Goal: Task Accomplishment & Management: Complete application form

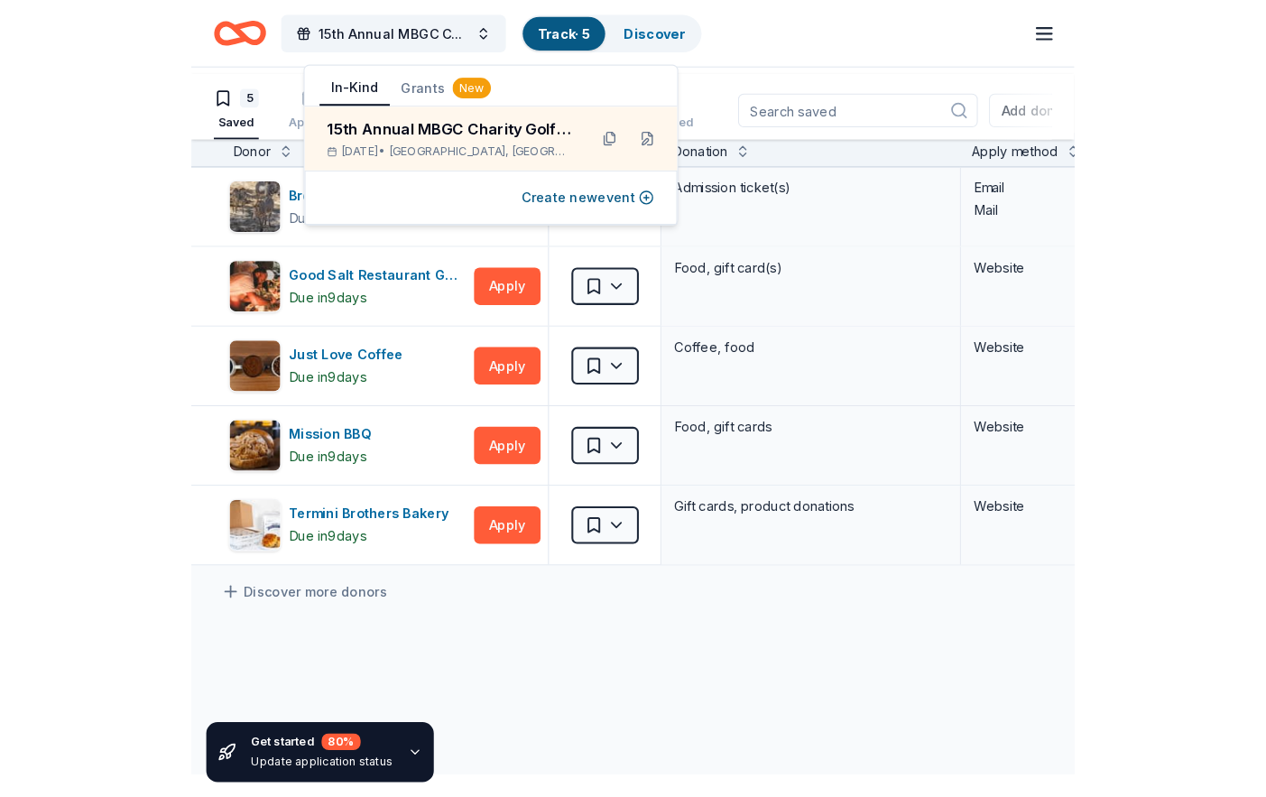
scroll to position [90, 0]
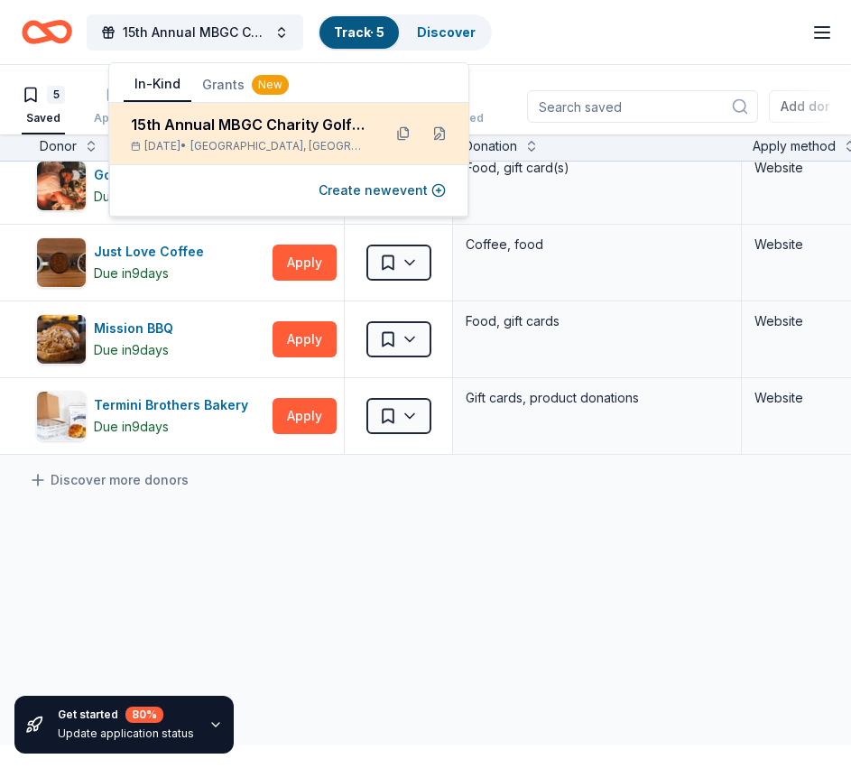
click at [213, 135] on div "15th Annual MBGC Charity Golf Tournament" at bounding box center [249, 125] width 236 height 22
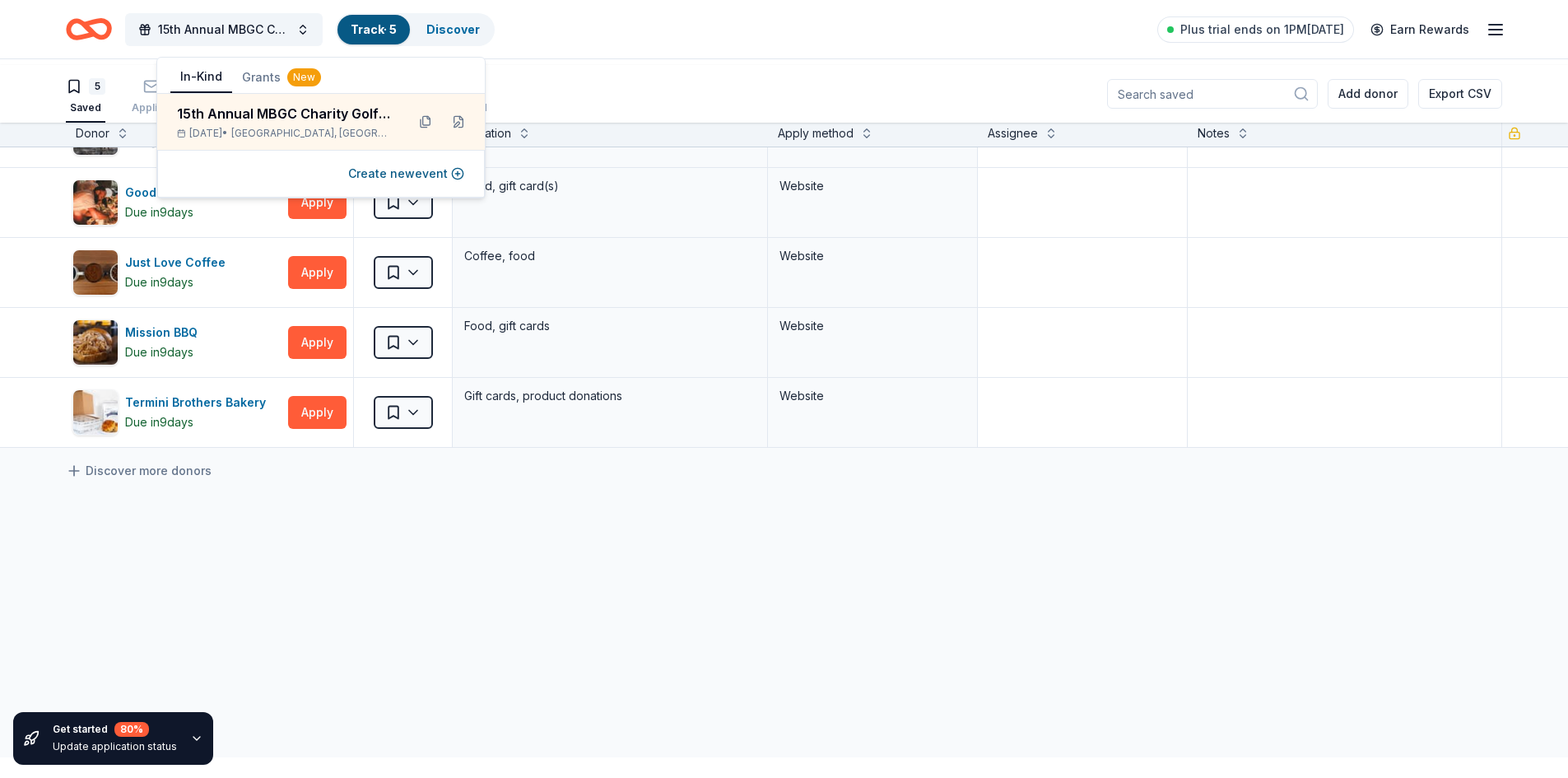
click at [112, 37] on icon "Home" at bounding box center [88, 29] width 46 height 38
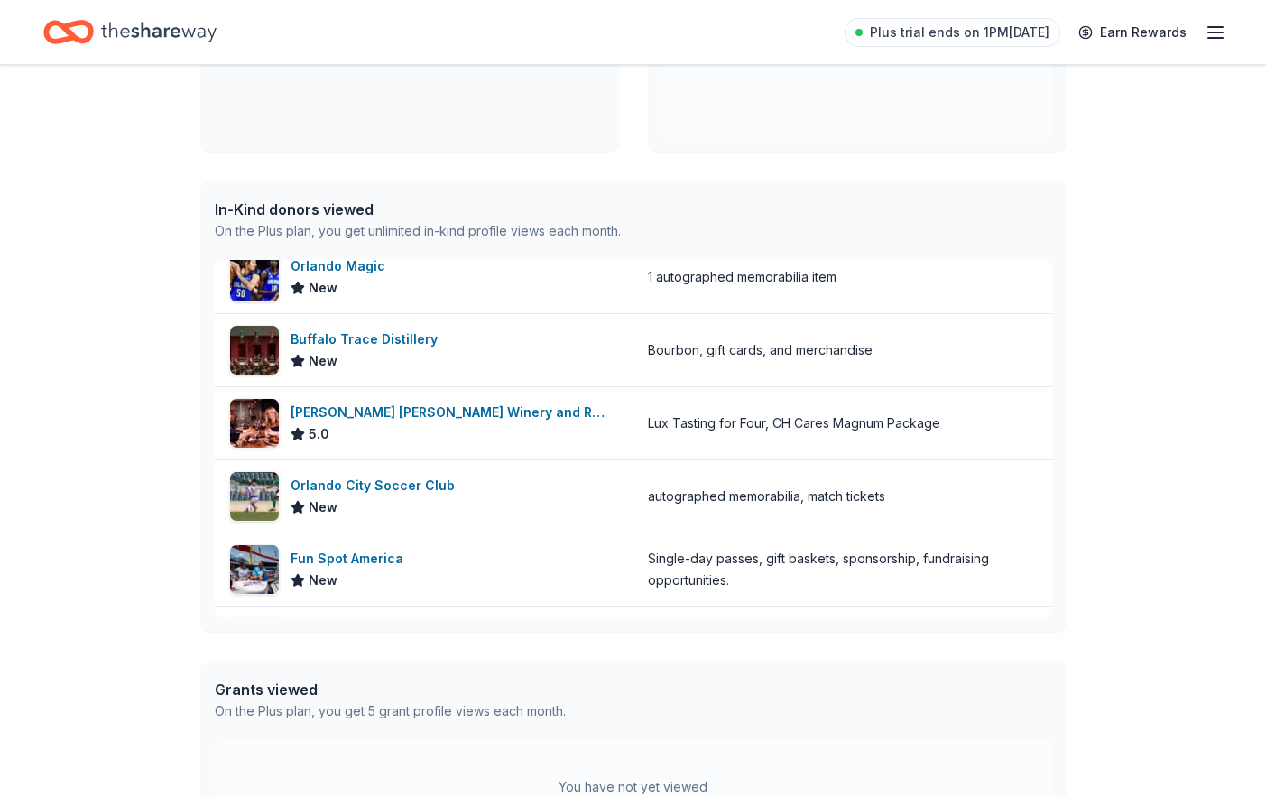
scroll to position [1287, 0]
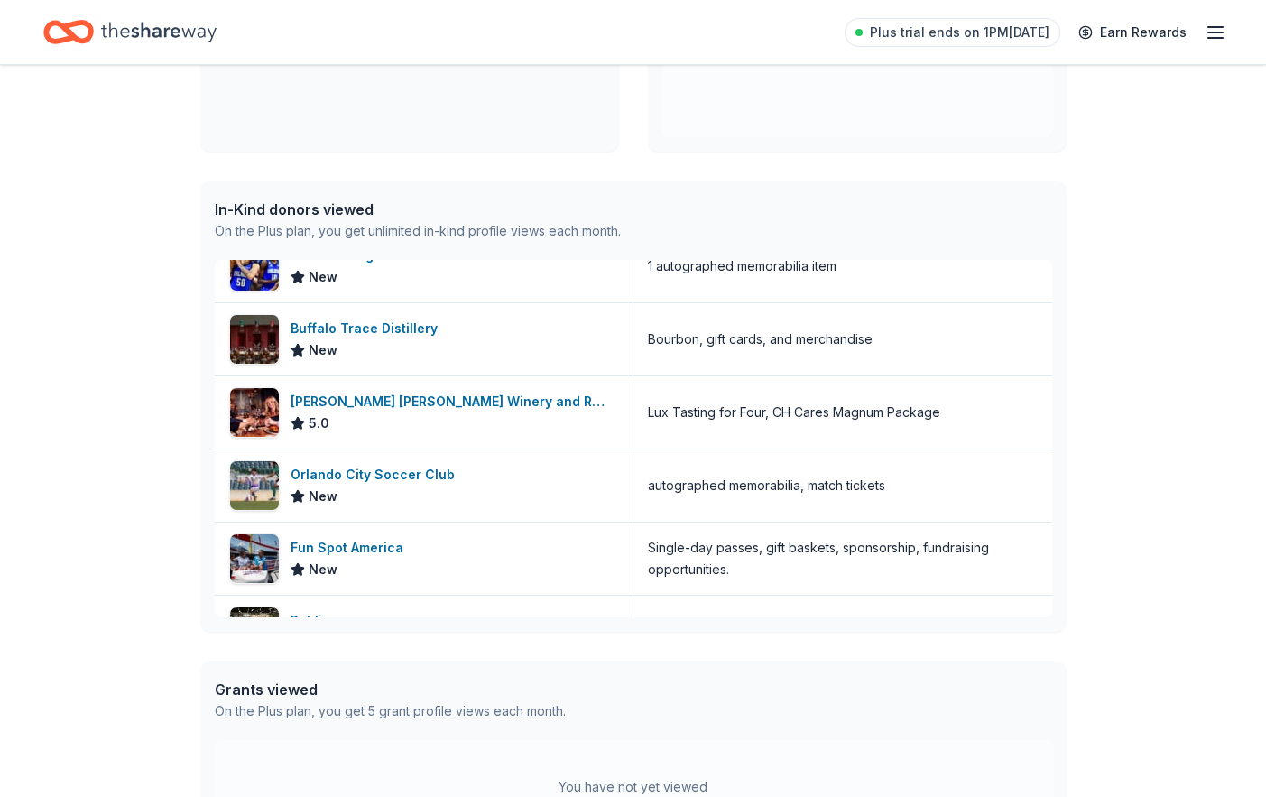
click at [217, 42] on icon "Home" at bounding box center [159, 32] width 116 height 37
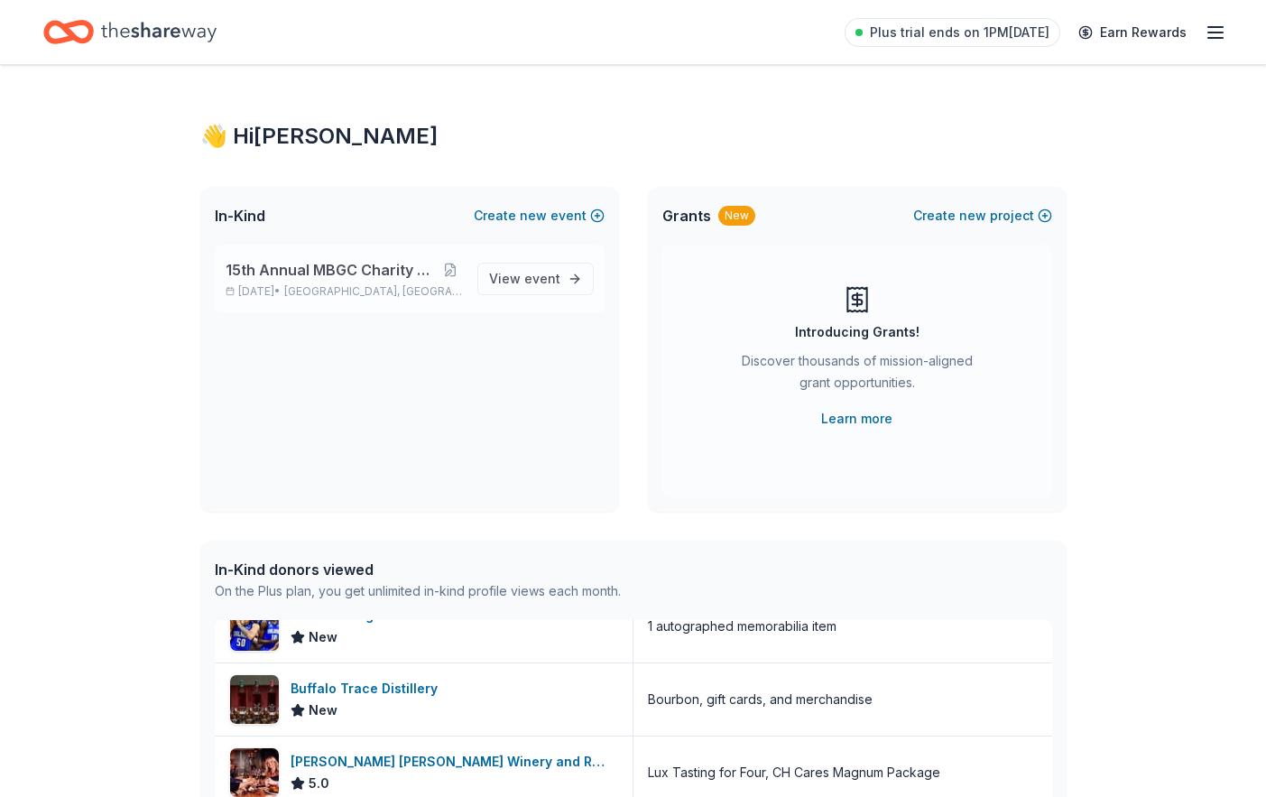
scroll to position [0, 0]
drag, startPoint x: 503, startPoint y: 330, endPoint x: 587, endPoint y: 374, distance: 94.5
click at [524, 287] on span "event" at bounding box center [542, 279] width 36 height 15
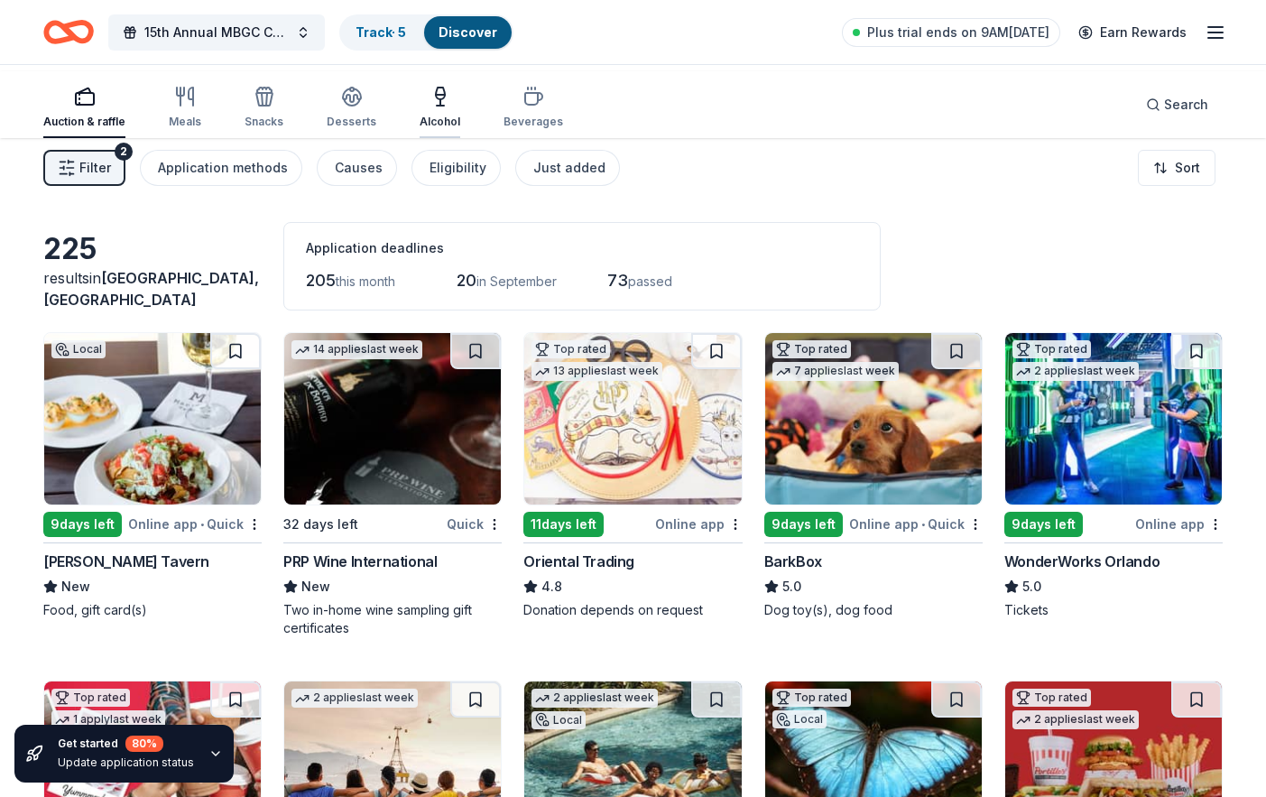
click at [460, 126] on div "Alcohol" at bounding box center [440, 122] width 41 height 14
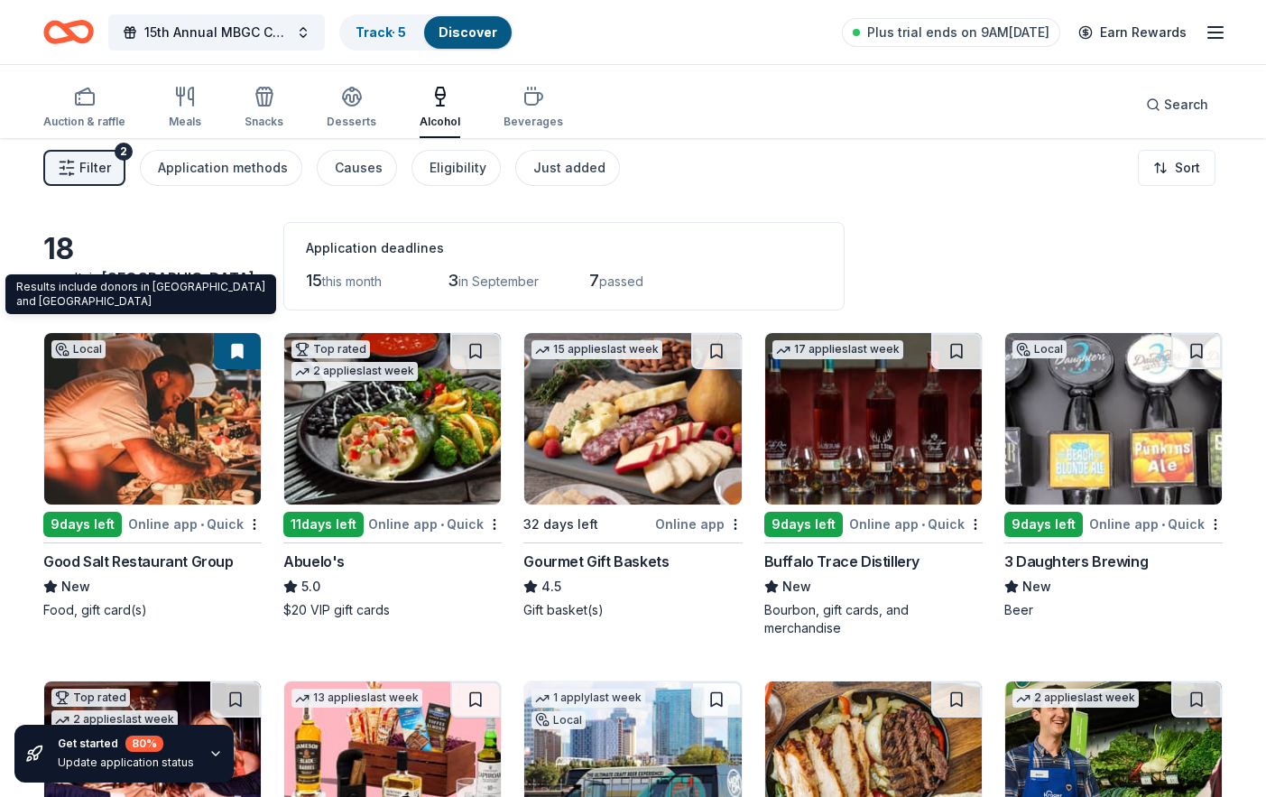
click at [97, 311] on div "results in Altamonte Springs, FL" at bounding box center [152, 288] width 218 height 43
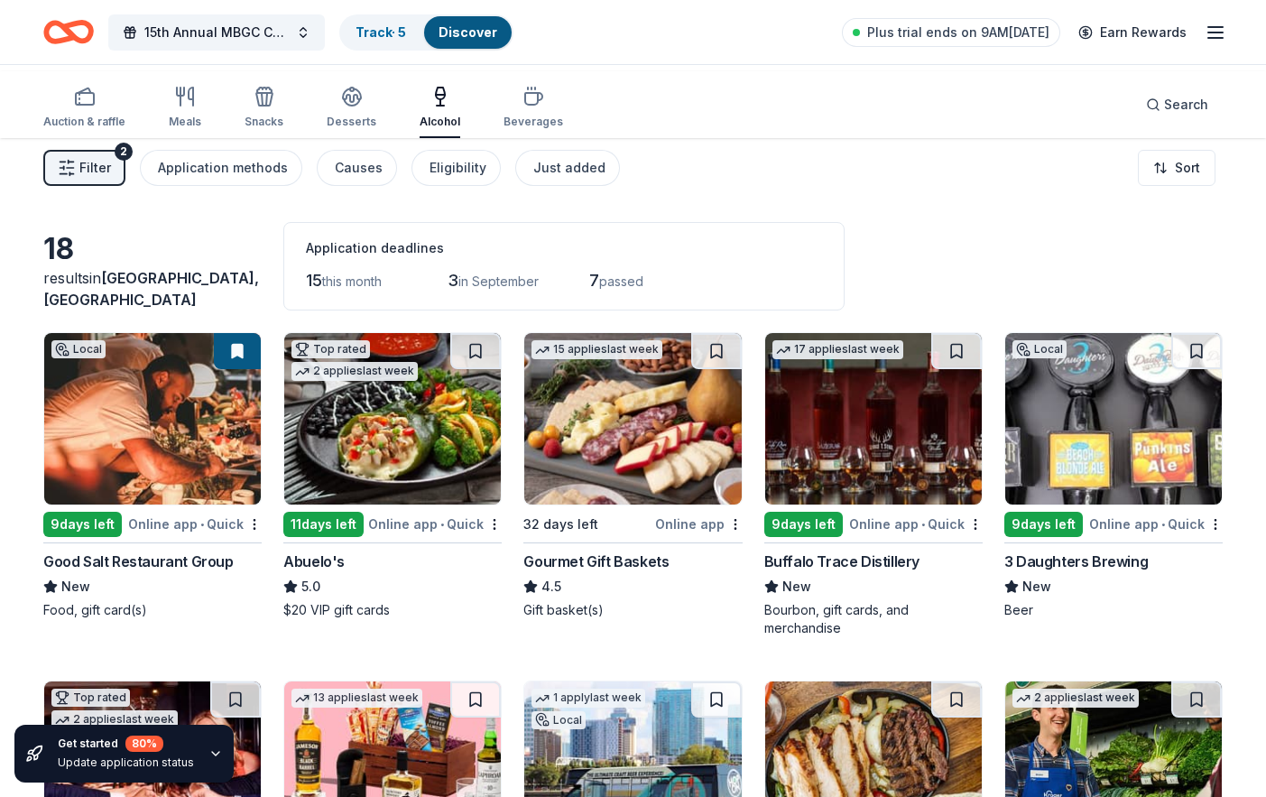
click at [80, 267] on div "18" at bounding box center [152, 249] width 218 height 36
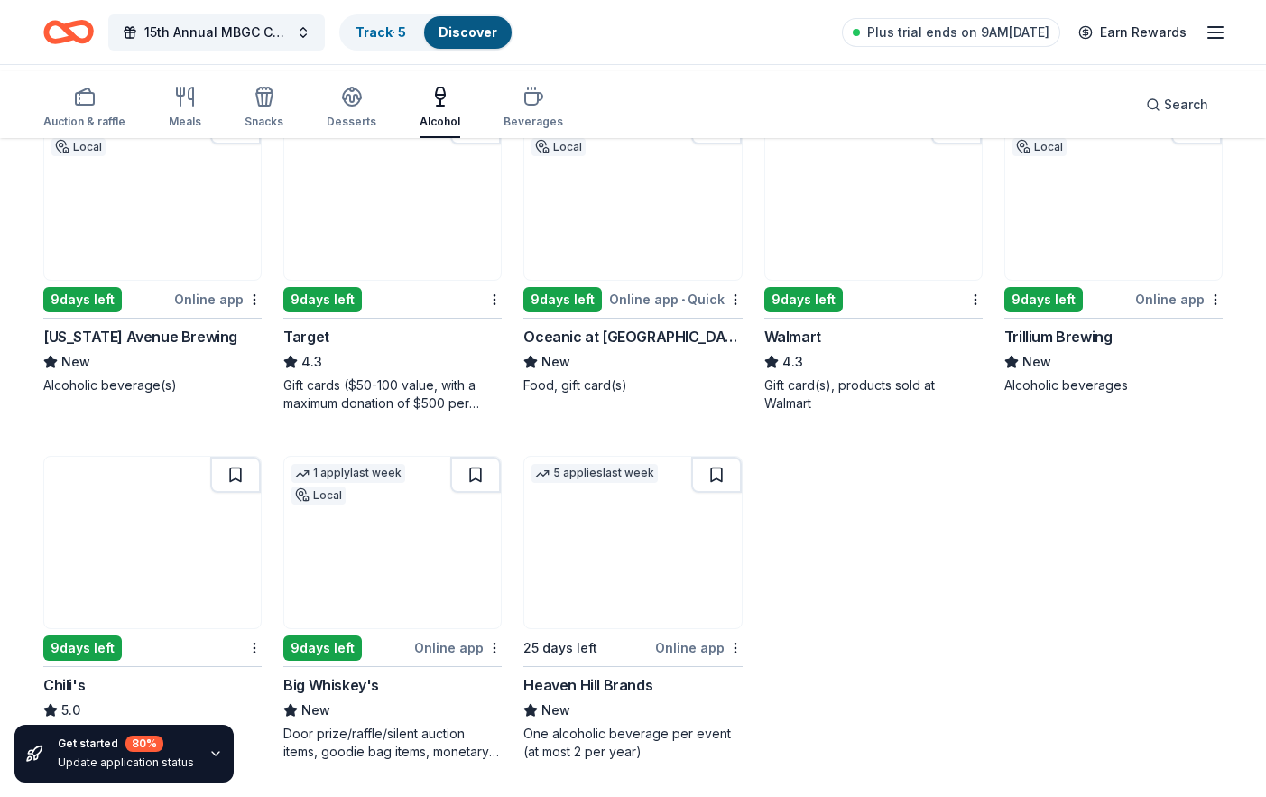
scroll to position [1083, 0]
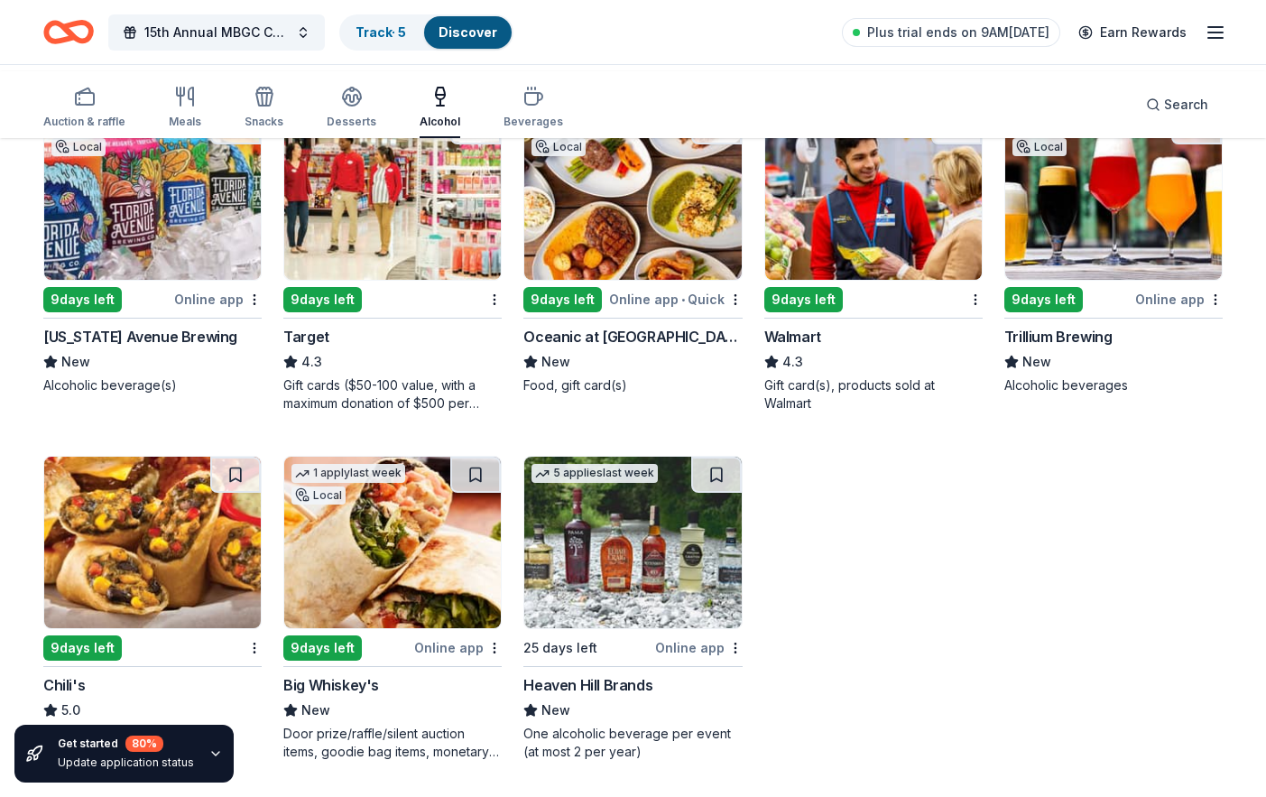
click at [168, 280] on img at bounding box center [152, 193] width 217 height 171
click at [148, 505] on img at bounding box center [152, 542] width 217 height 171
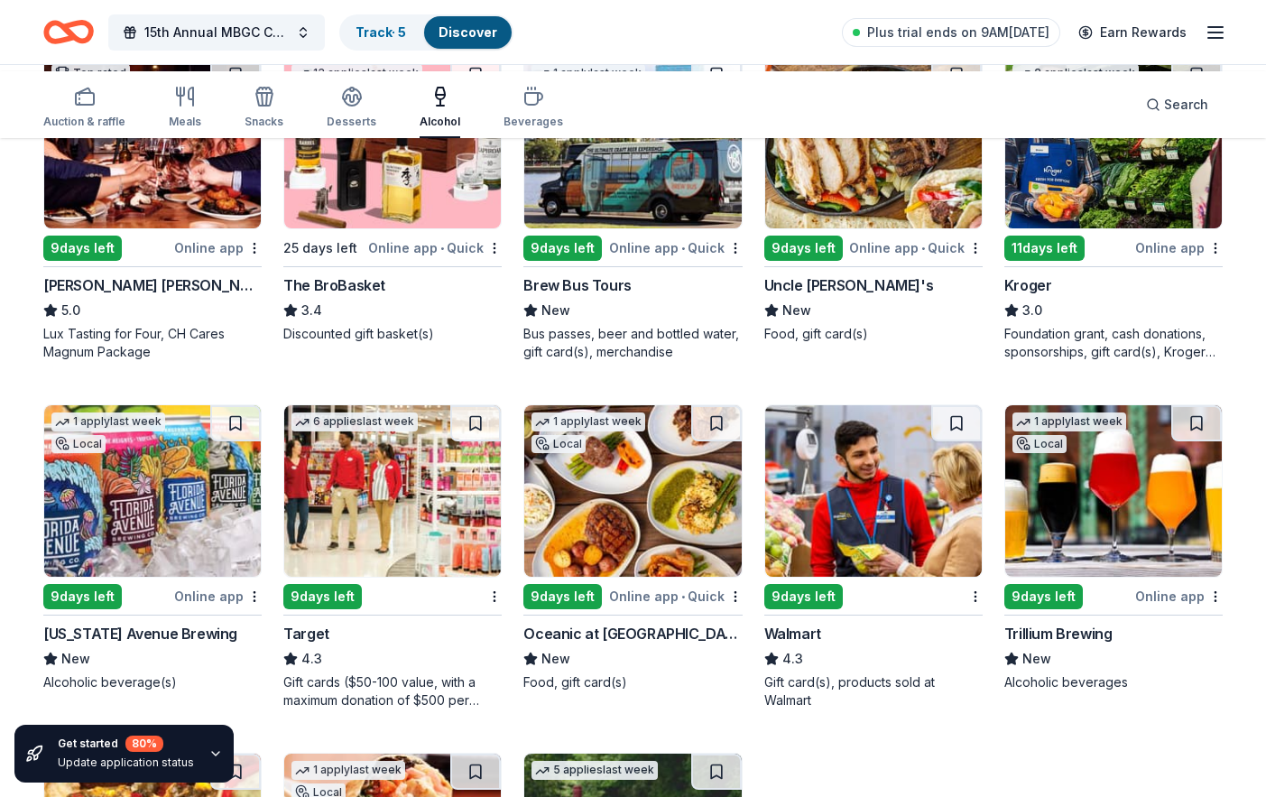
scroll to position [597, 0]
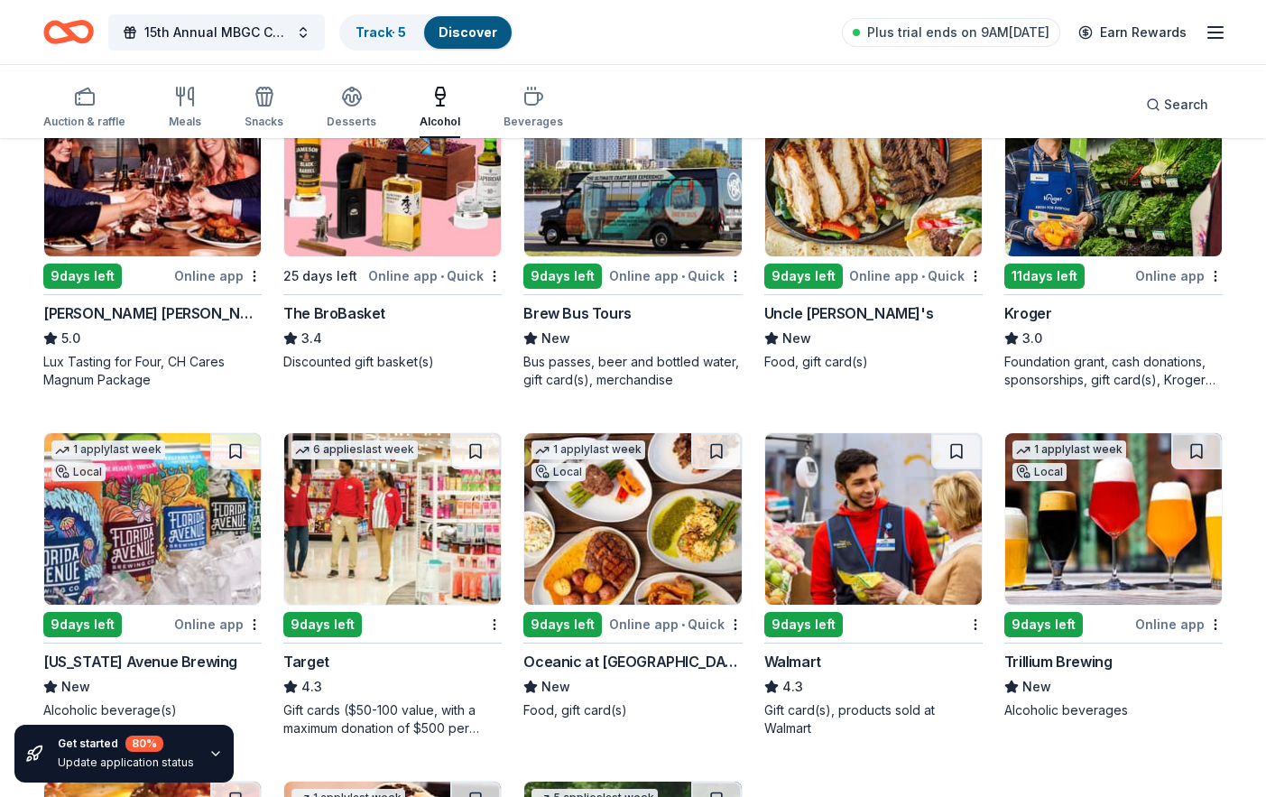
click at [1093, 256] on img at bounding box center [1114, 170] width 217 height 171
click at [376, 124] on div "Desserts" at bounding box center [352, 122] width 50 height 14
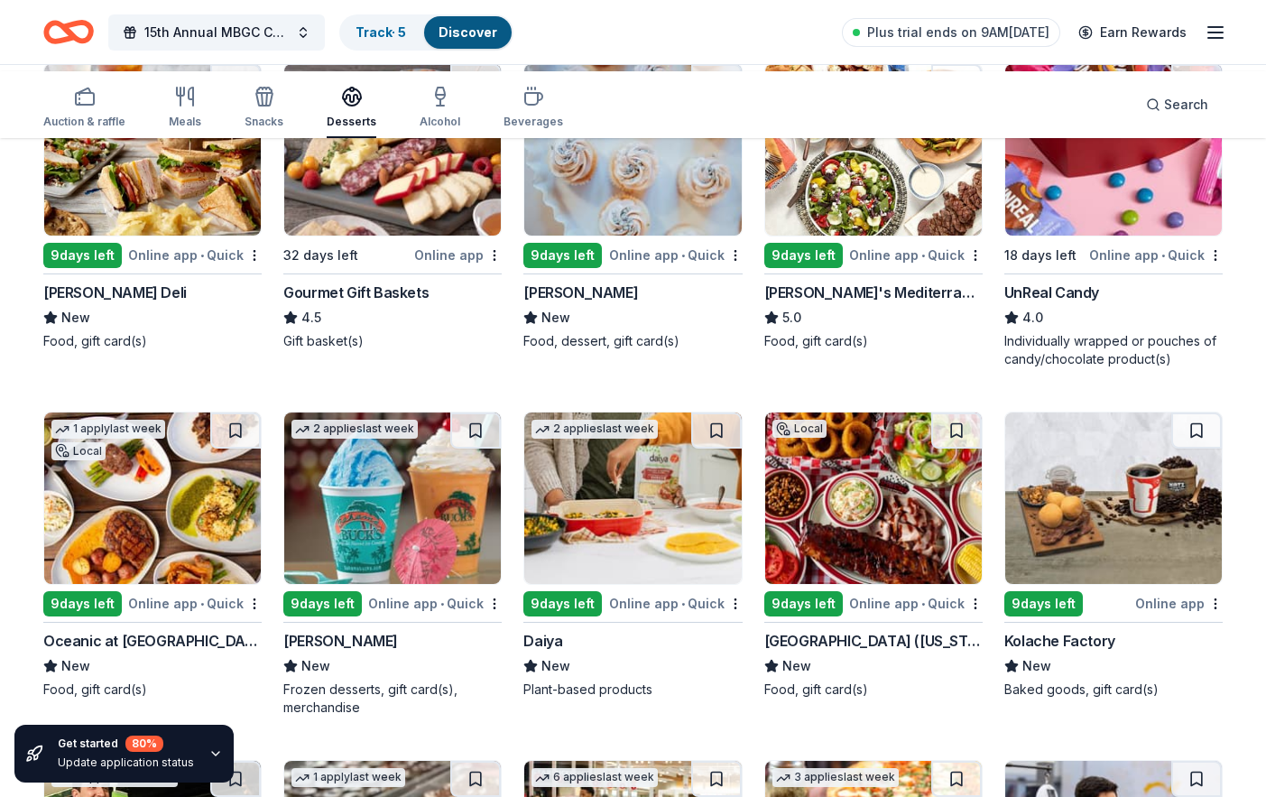
scroll to position [632, 0]
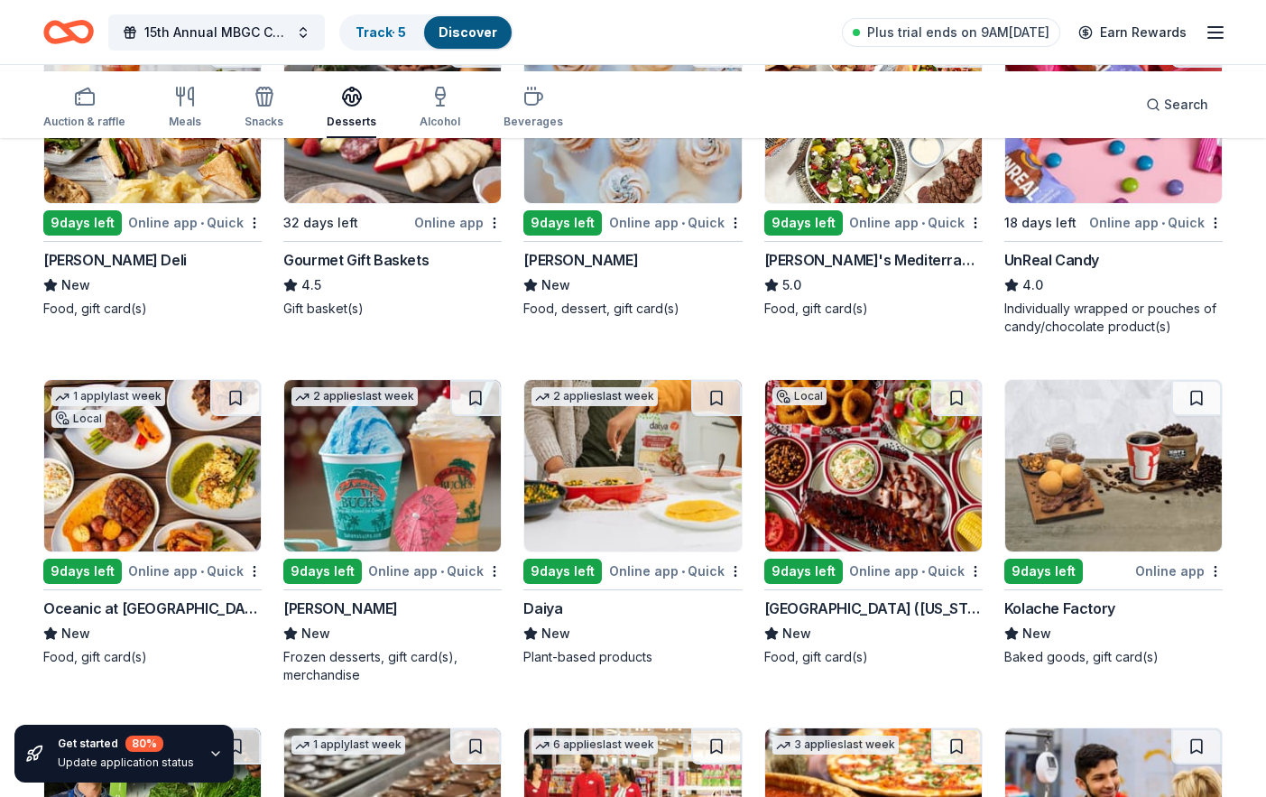
click at [189, 203] on img at bounding box center [152, 117] width 217 height 171
click at [282, 37] on span "15th Annual MBGC Charity Golf Tournament" at bounding box center [216, 33] width 144 height 22
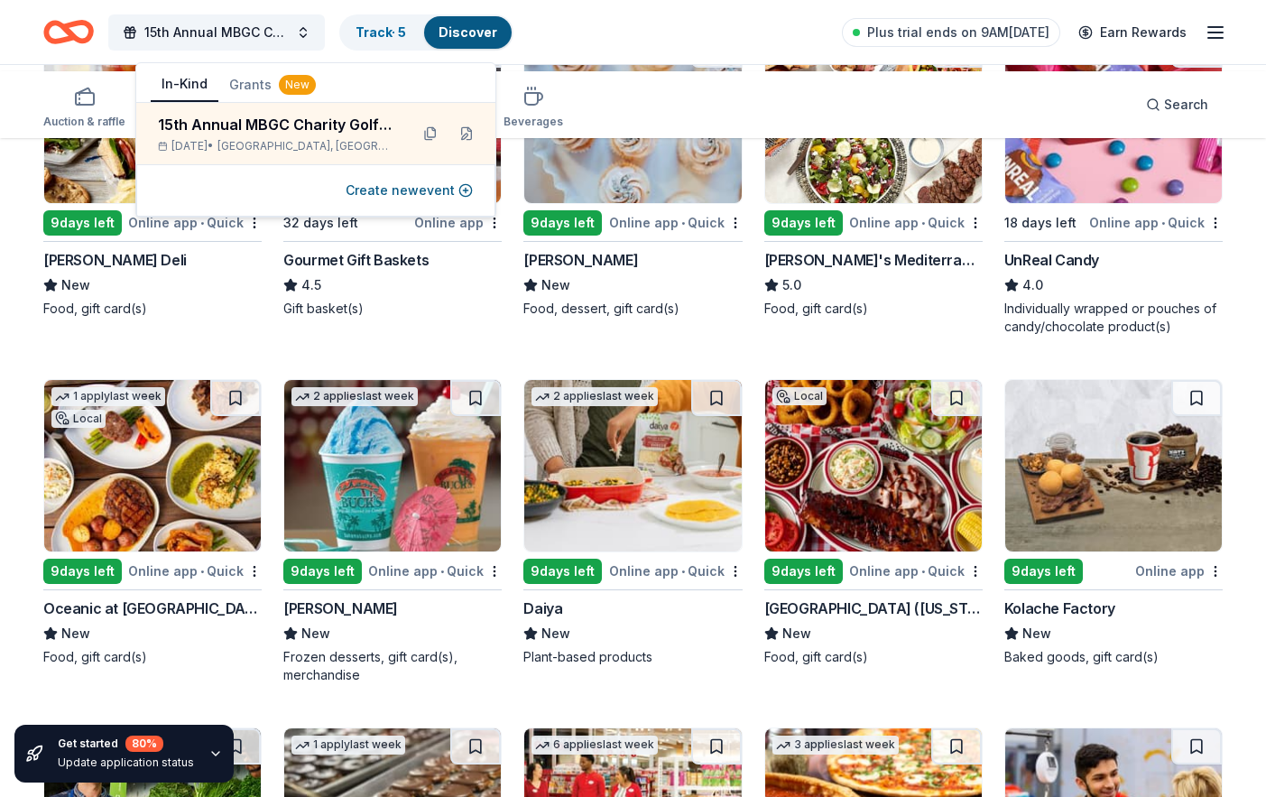
click at [665, 32] on div "15th Annual MBGC Charity Golf Tournament Track · 5 Discover Plus trial ends on …" at bounding box center [633, 32] width 1180 height 42
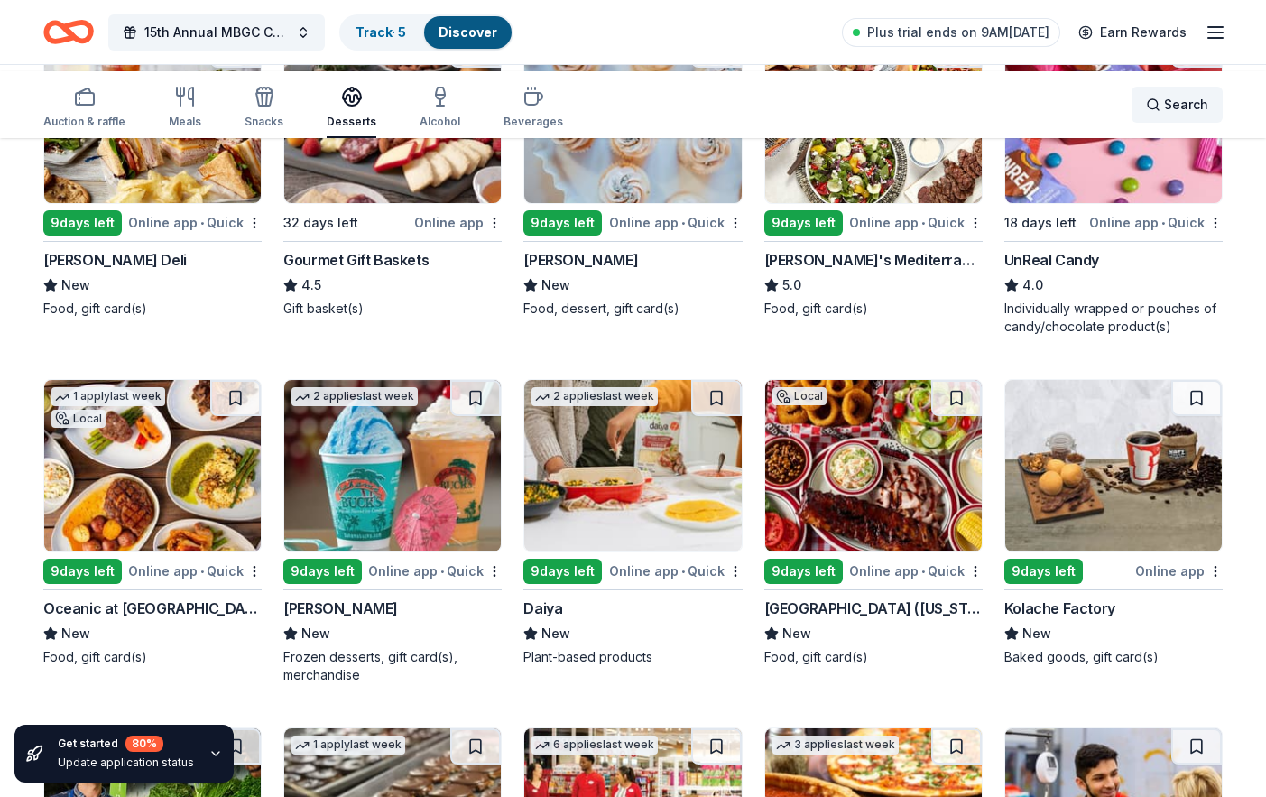
click at [1146, 106] on div "Search" at bounding box center [1177, 105] width 62 height 22
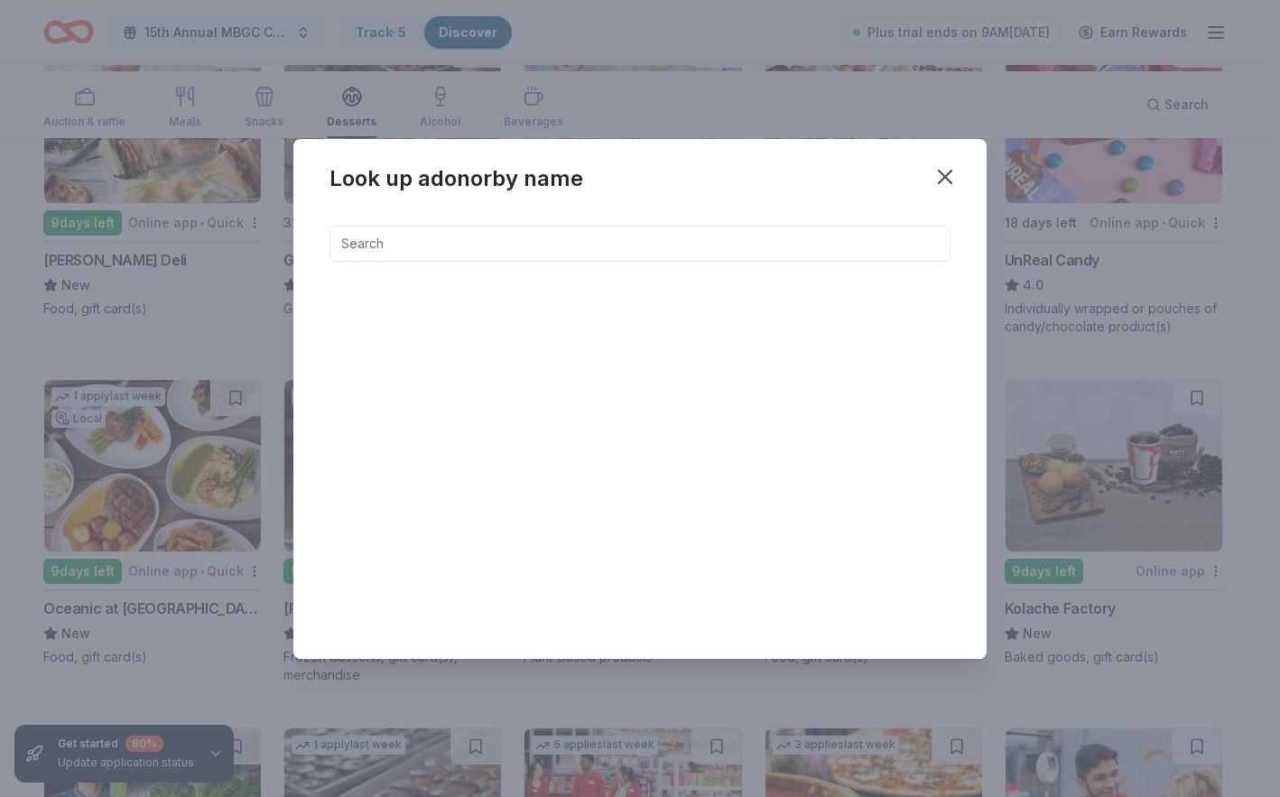
click at [591, 226] on input at bounding box center [639, 244] width 621 height 36
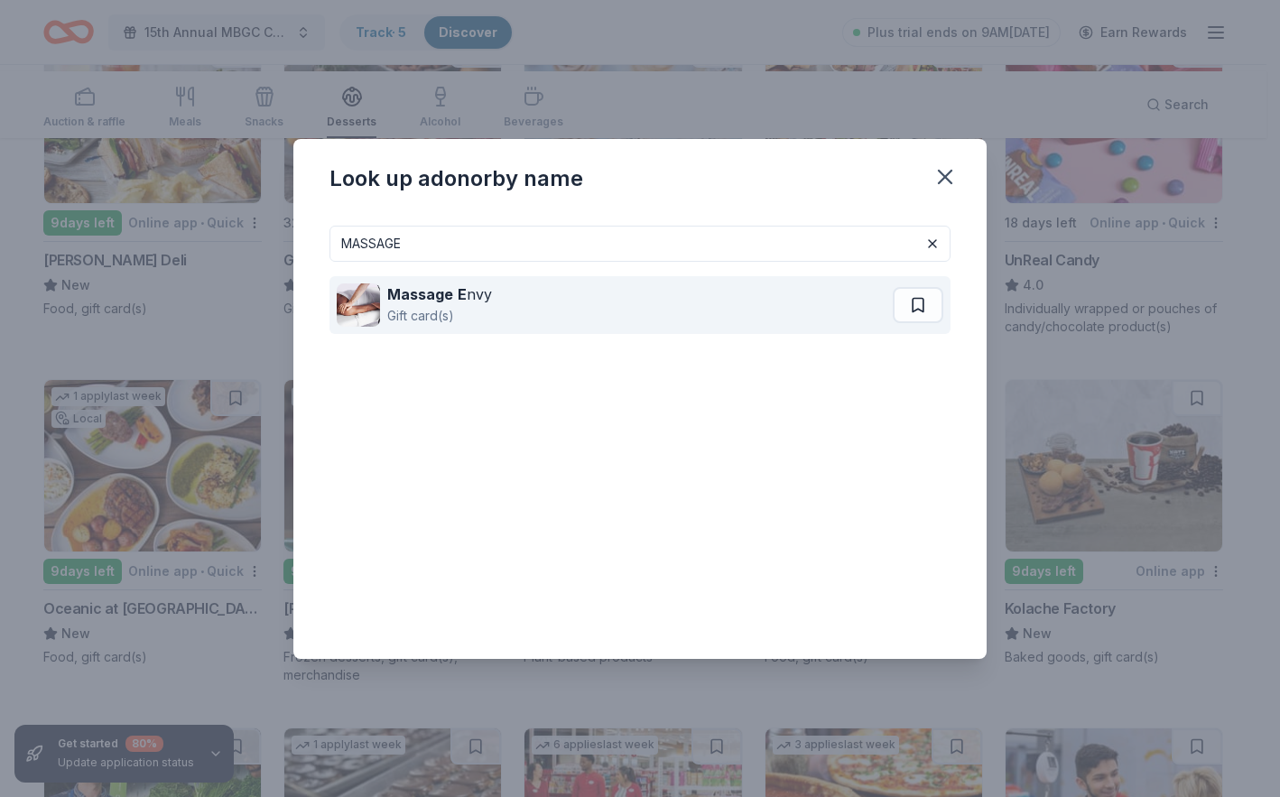
type input "MASSAGE"
click at [387, 283] on div "Massage E nvy" at bounding box center [439, 294] width 105 height 22
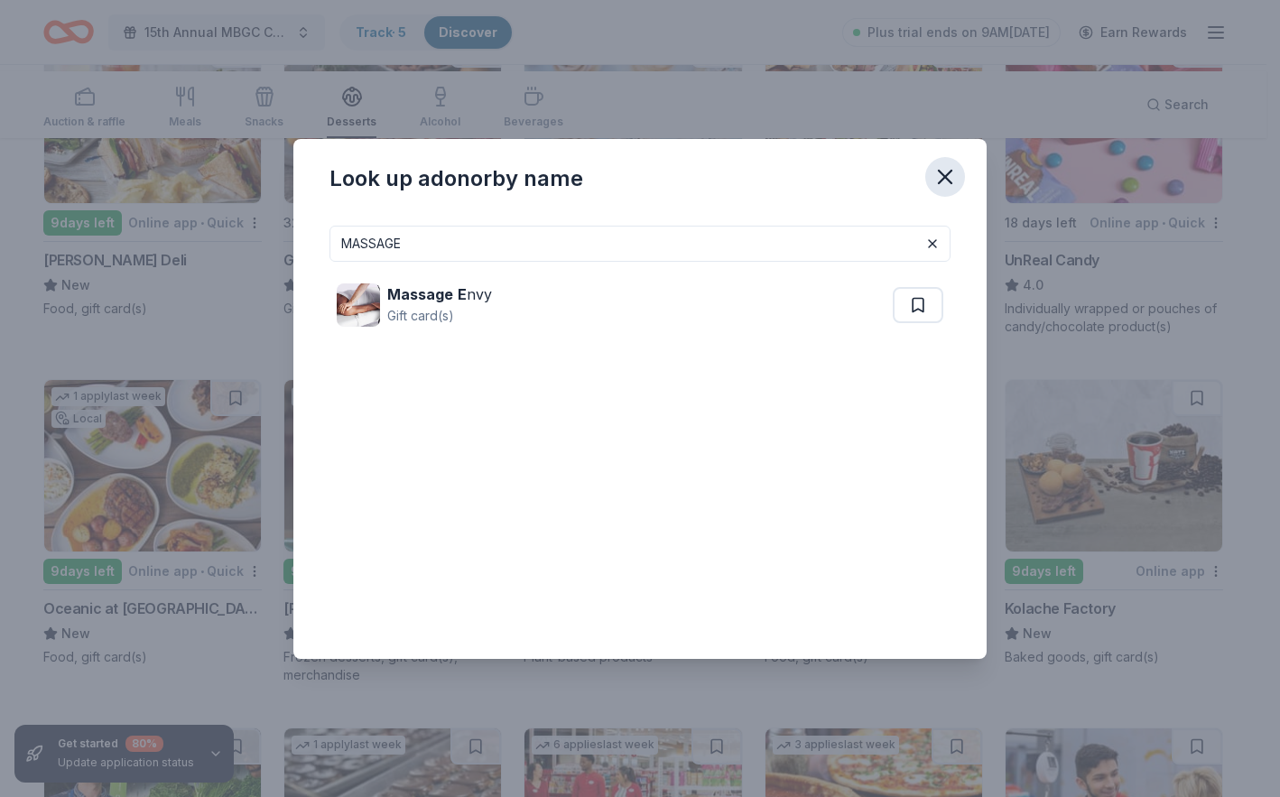
click at [958, 164] on icon "button" at bounding box center [944, 176] width 25 height 25
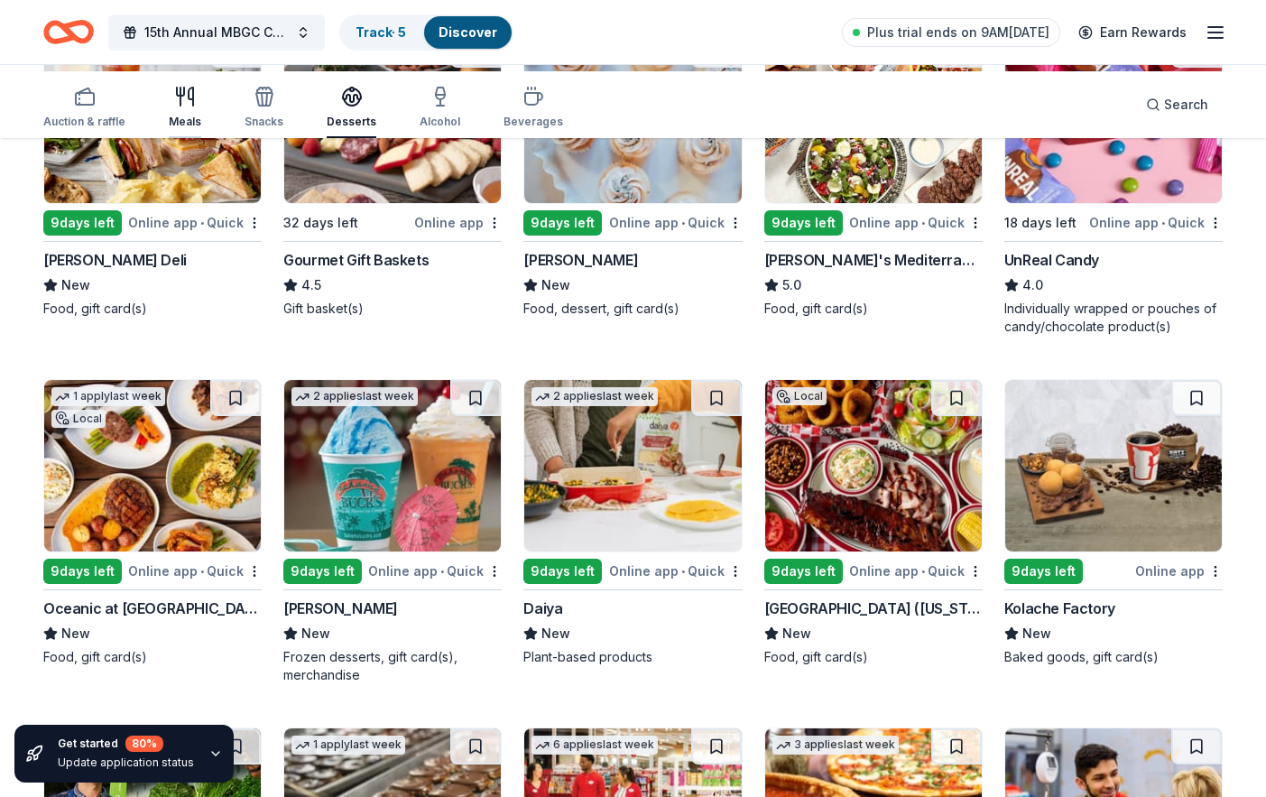
click at [201, 105] on div "button" at bounding box center [185, 97] width 32 height 22
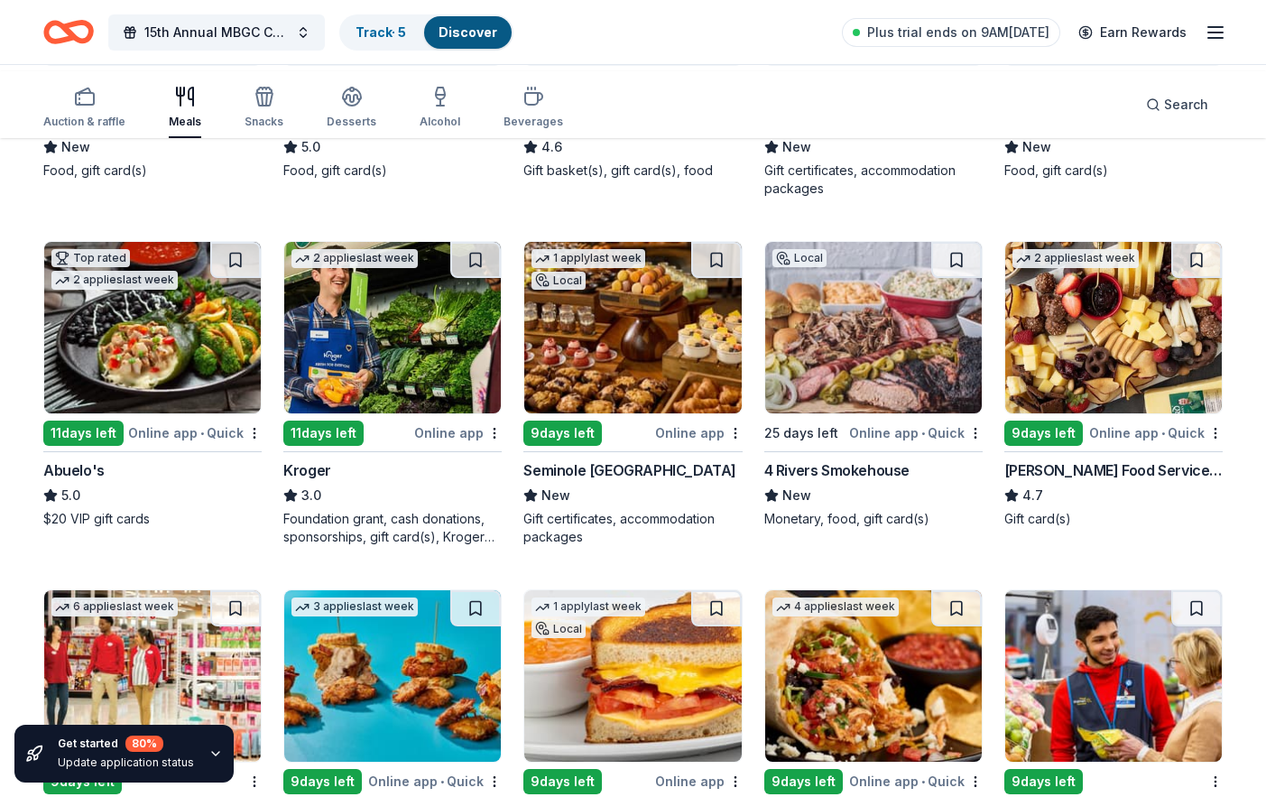
scroll to position [361, 0]
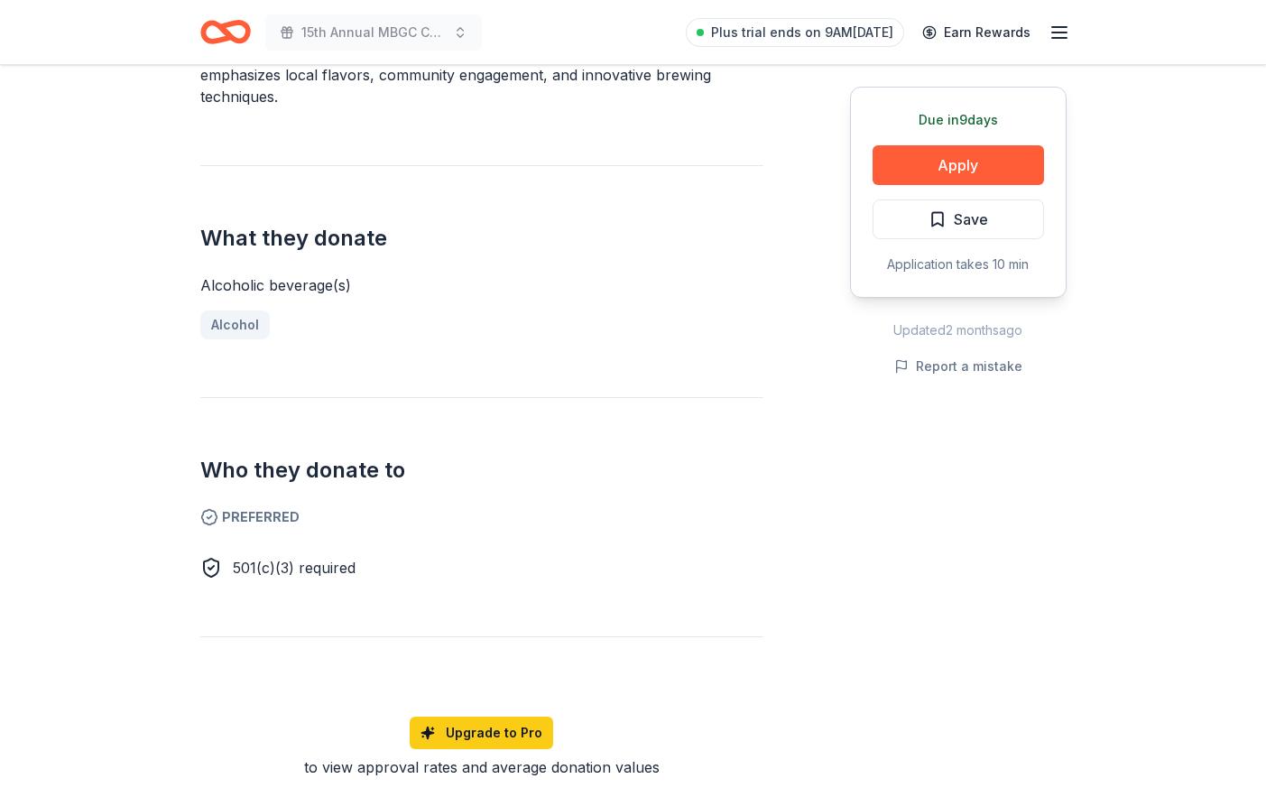
scroll to position [632, 0]
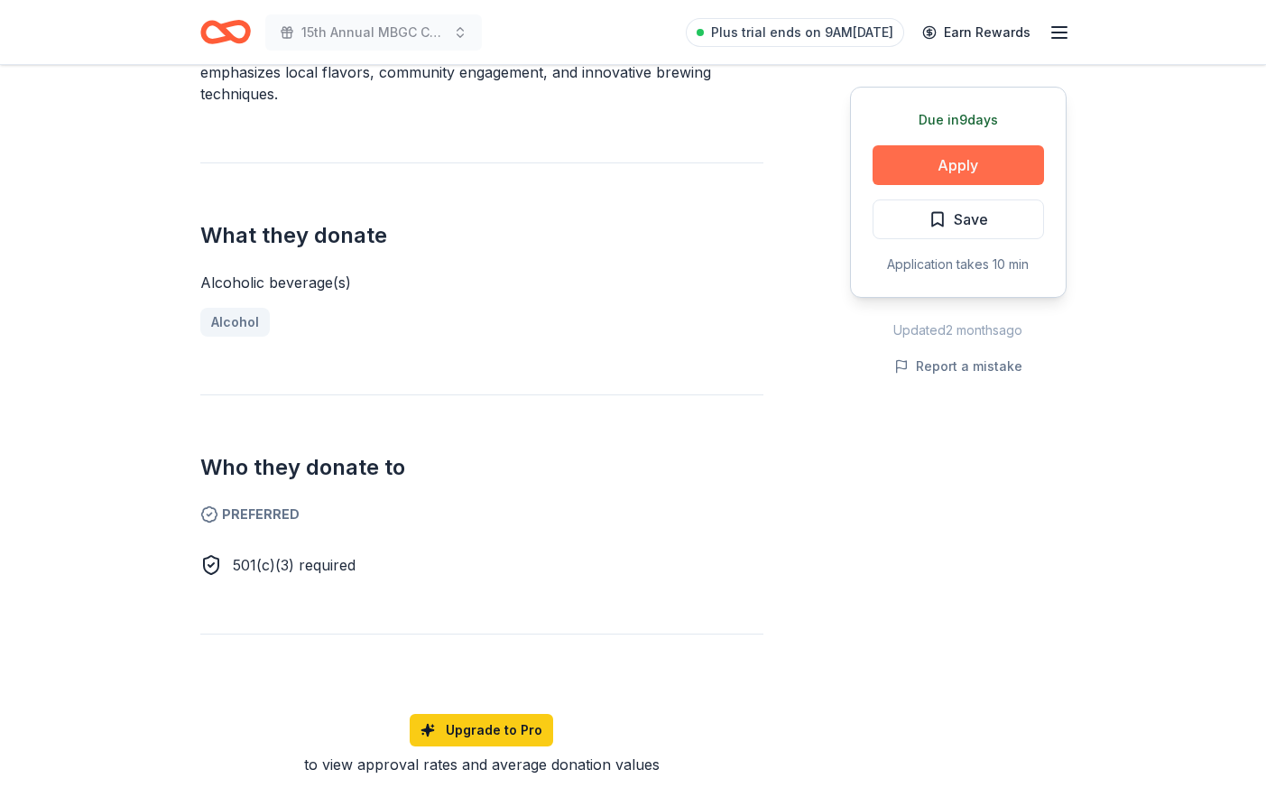
click at [915, 185] on button "Apply" at bounding box center [958, 165] width 171 height 40
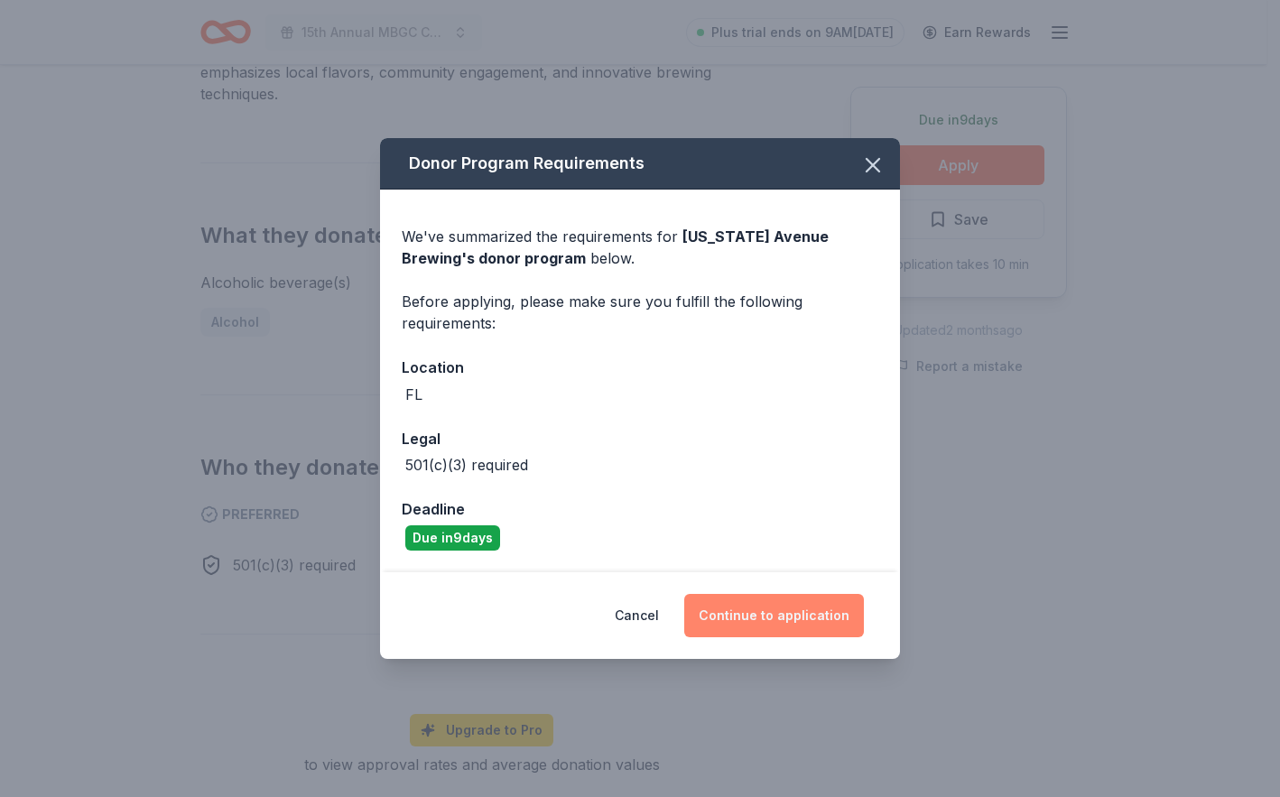
click at [834, 637] on button "Continue to application" at bounding box center [774, 615] width 180 height 43
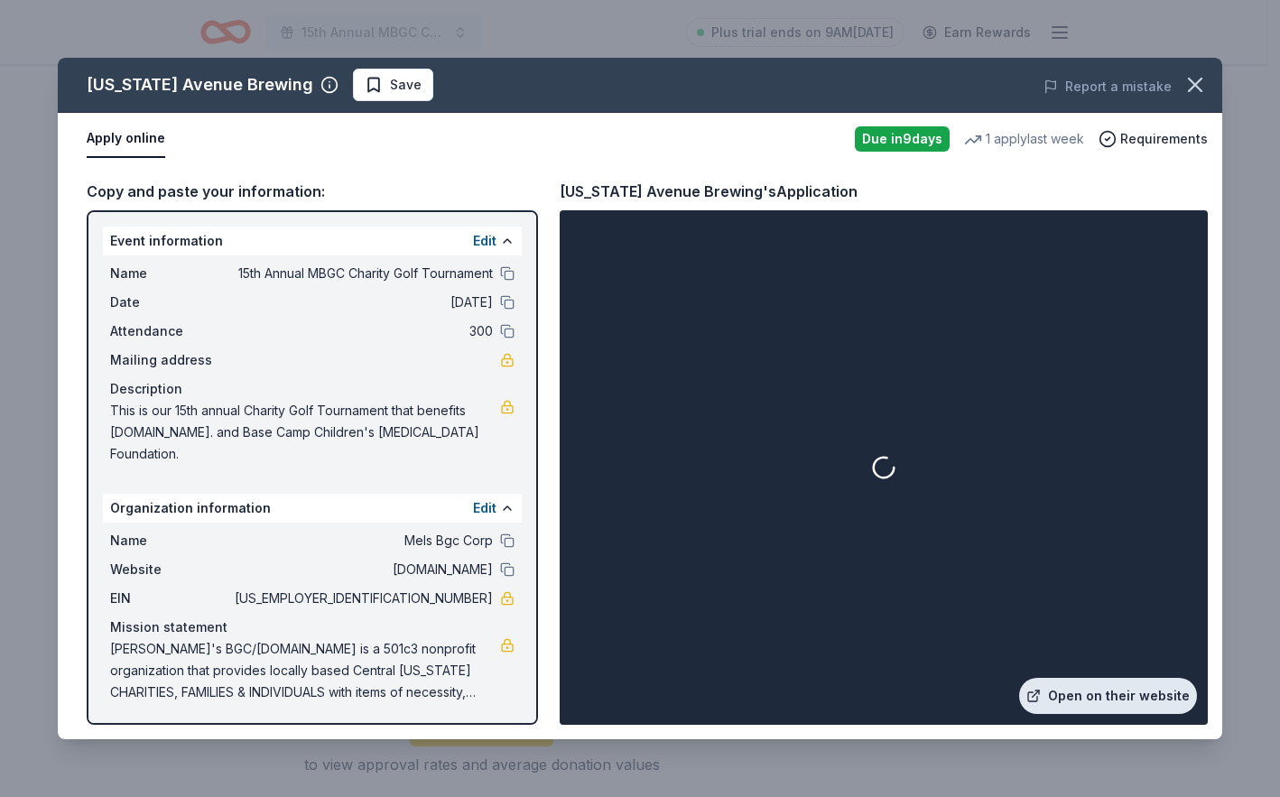
click at [1098, 678] on link "Open on their website" at bounding box center [1108, 696] width 178 height 36
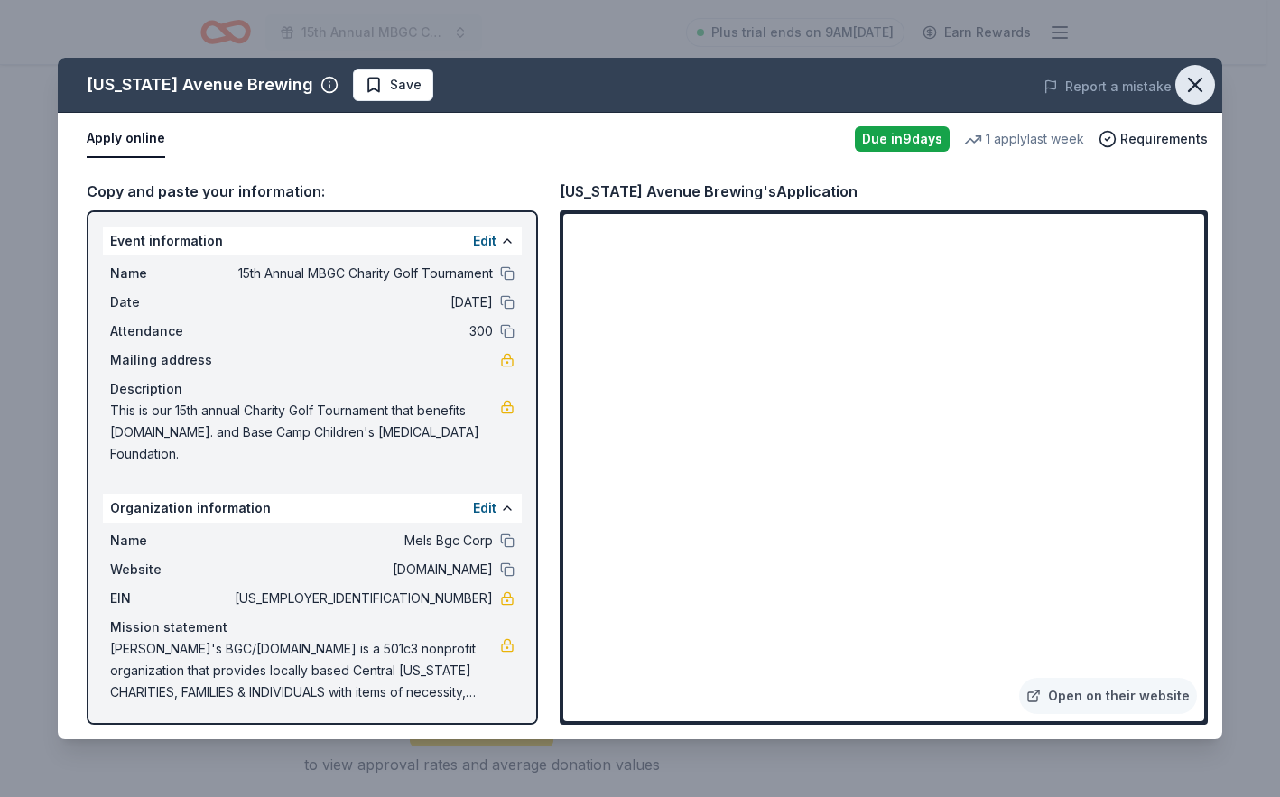
click at [1175, 95] on button "button" at bounding box center [1195, 85] width 40 height 40
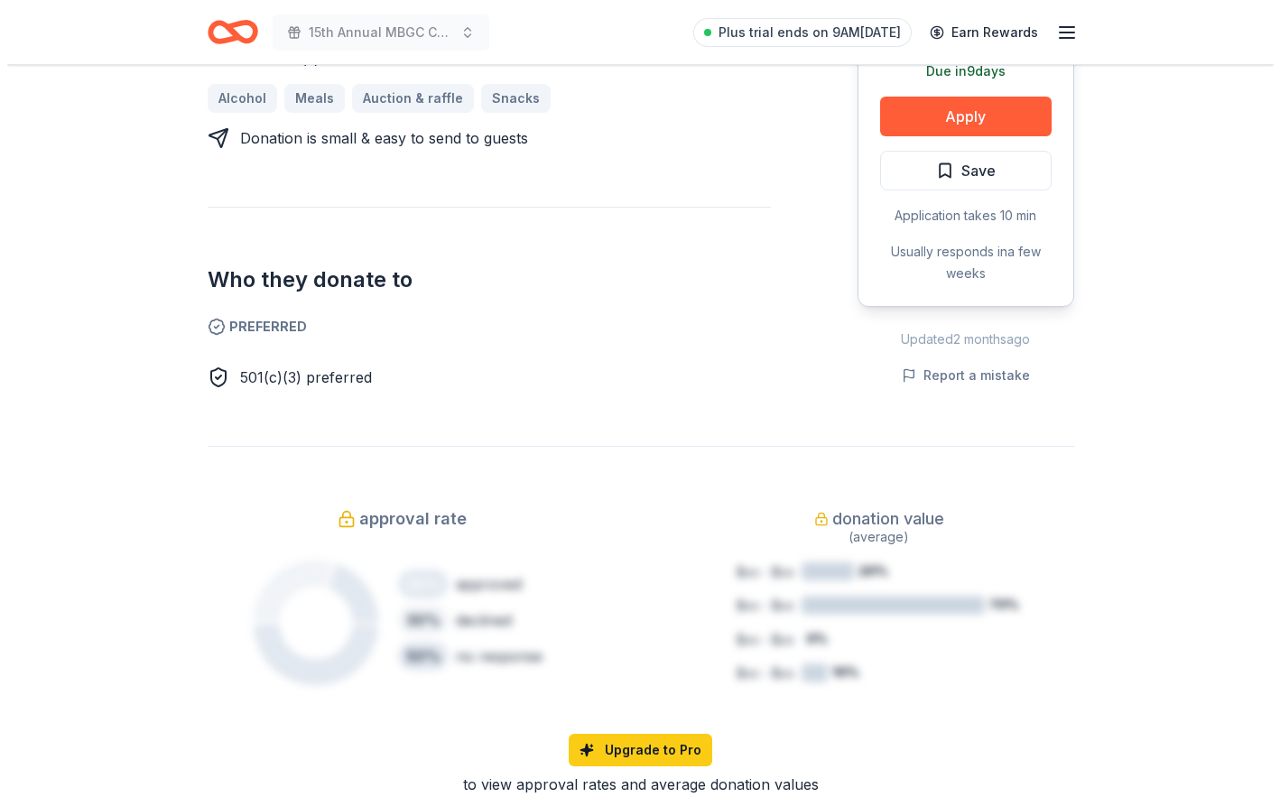
scroll to position [903, 0]
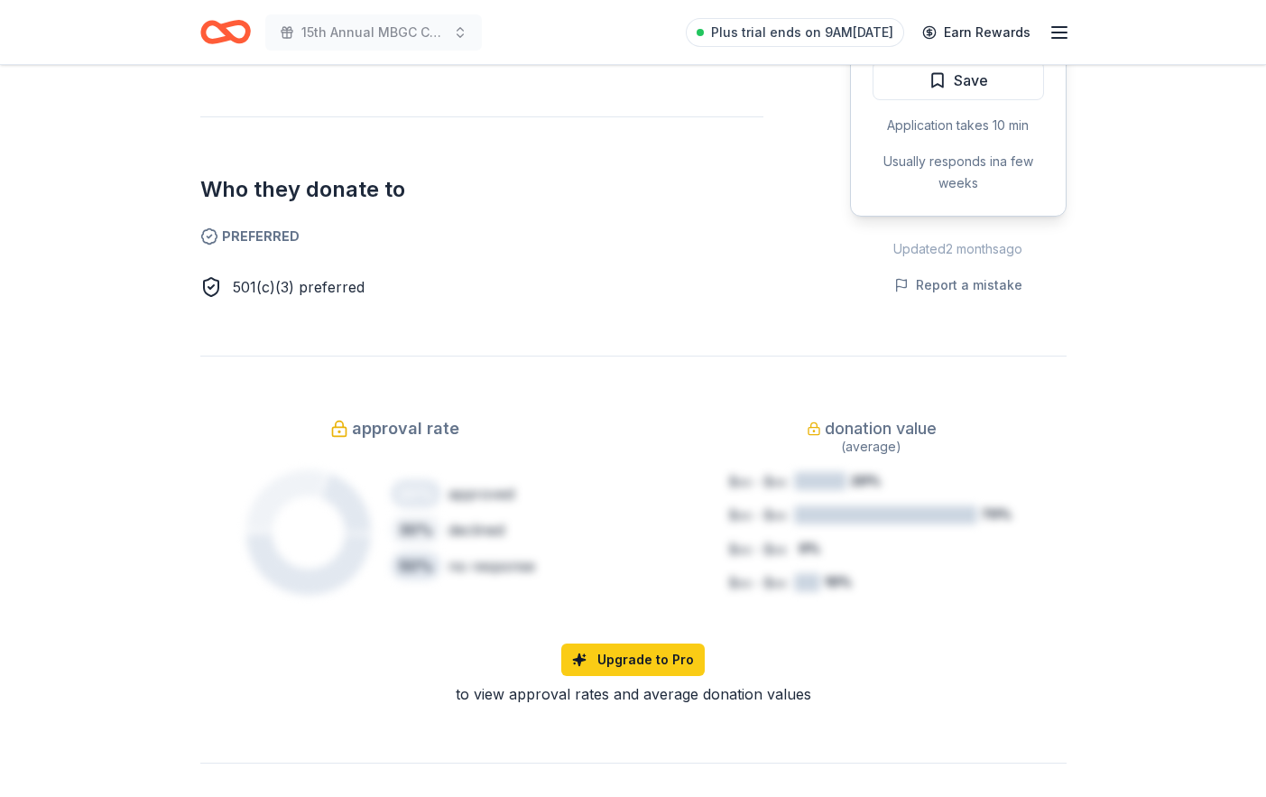
click at [907, 46] on button "Apply" at bounding box center [958, 26] width 171 height 40
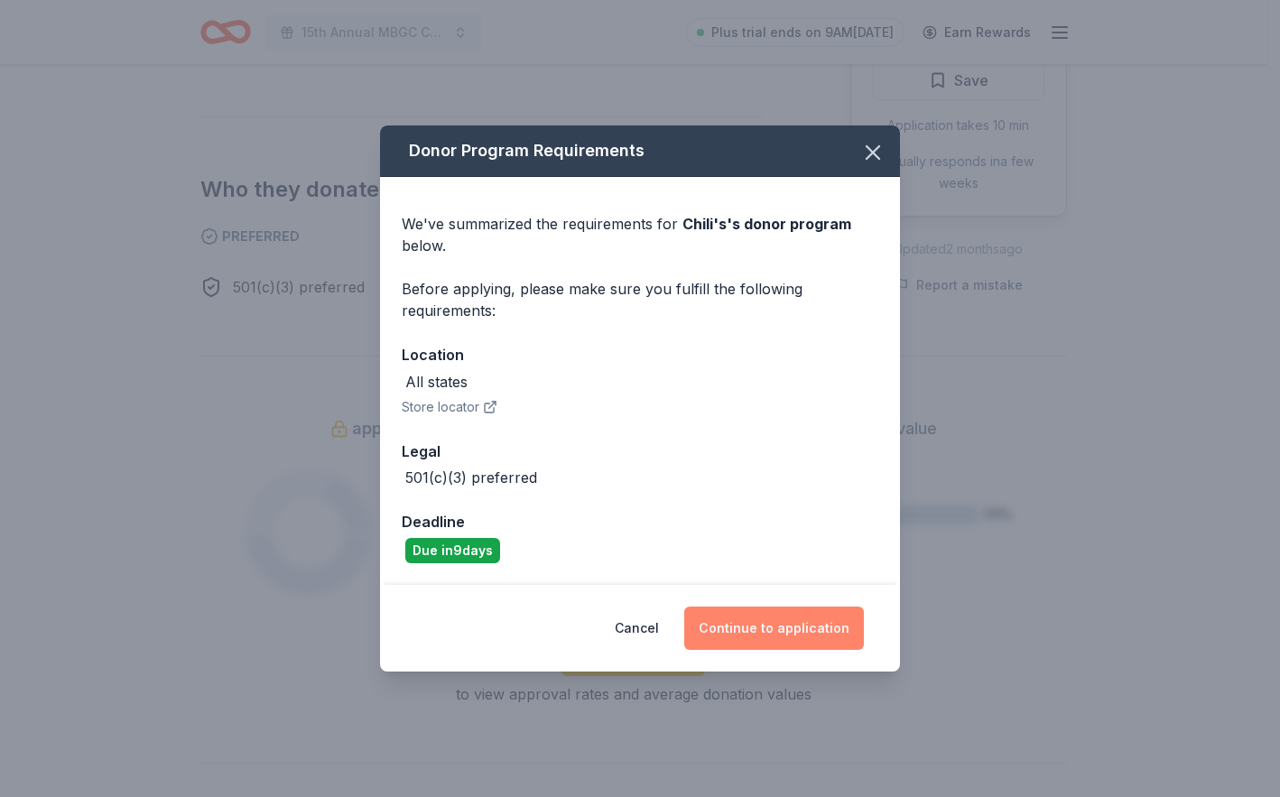
click at [837, 650] on button "Continue to application" at bounding box center [774, 628] width 180 height 43
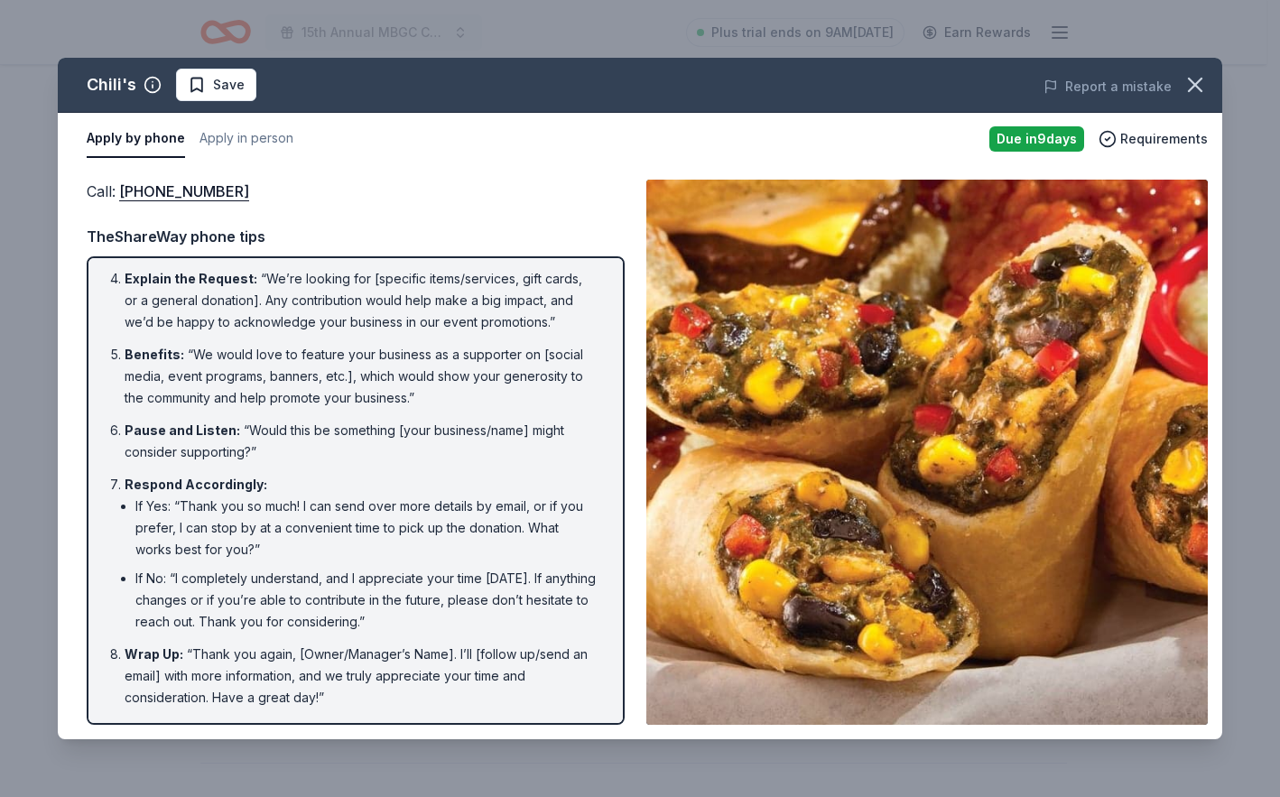
scroll to position [451, 0]
click at [293, 158] on button "Apply in person" at bounding box center [246, 139] width 94 height 38
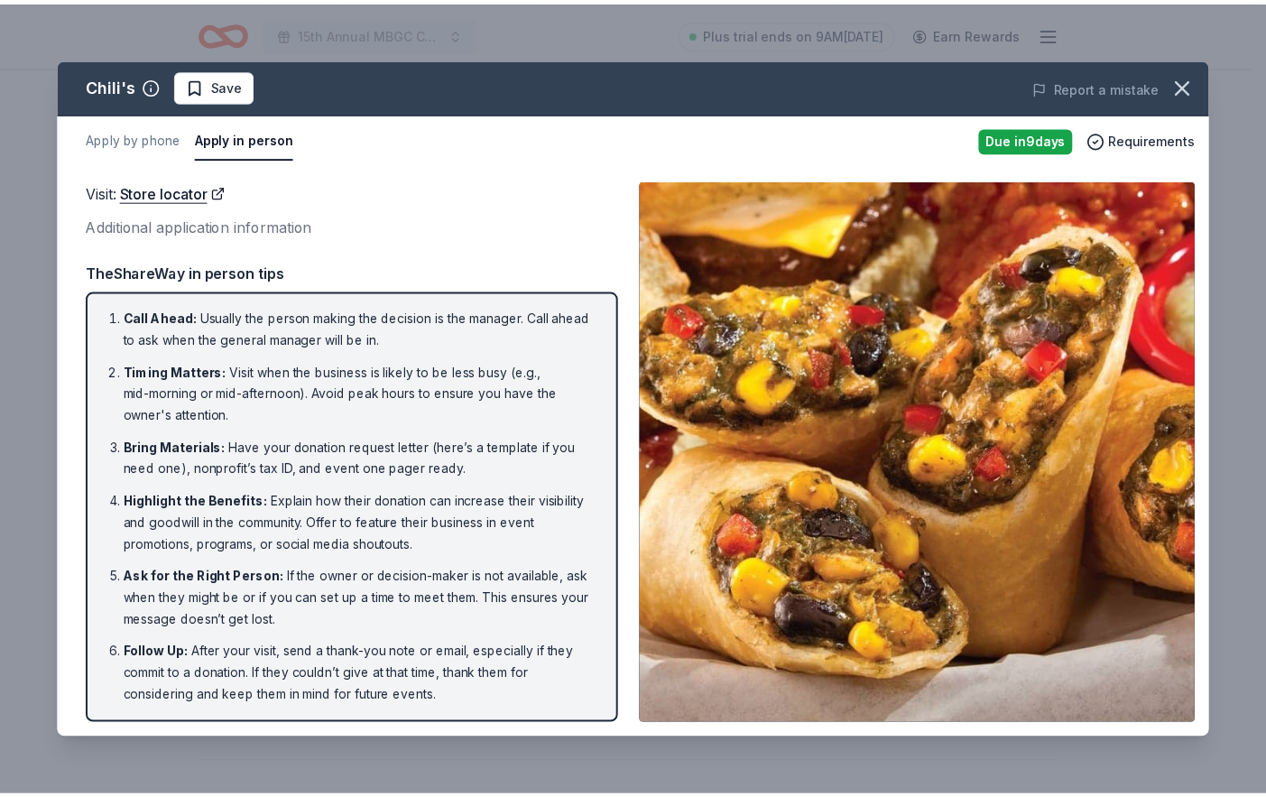
scroll to position [332, 0]
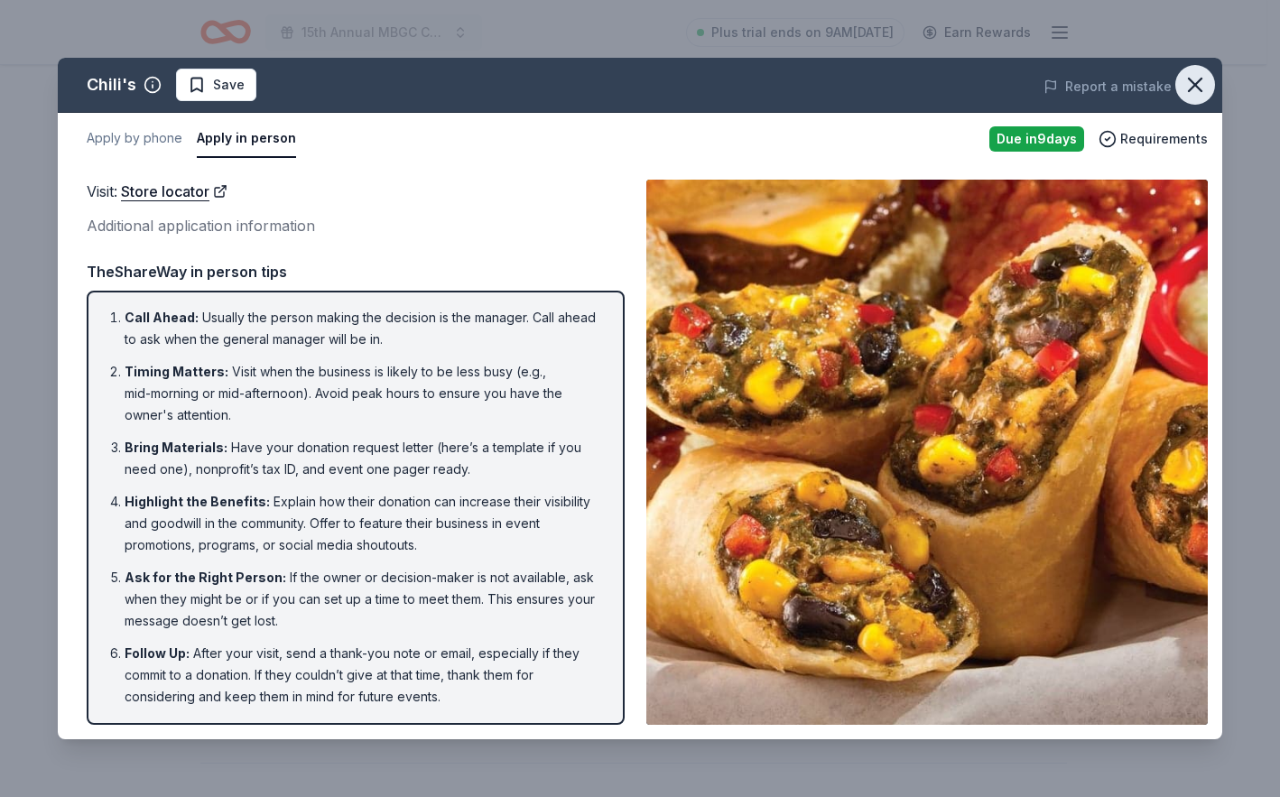
click at [1182, 97] on icon "button" at bounding box center [1194, 84] width 25 height 25
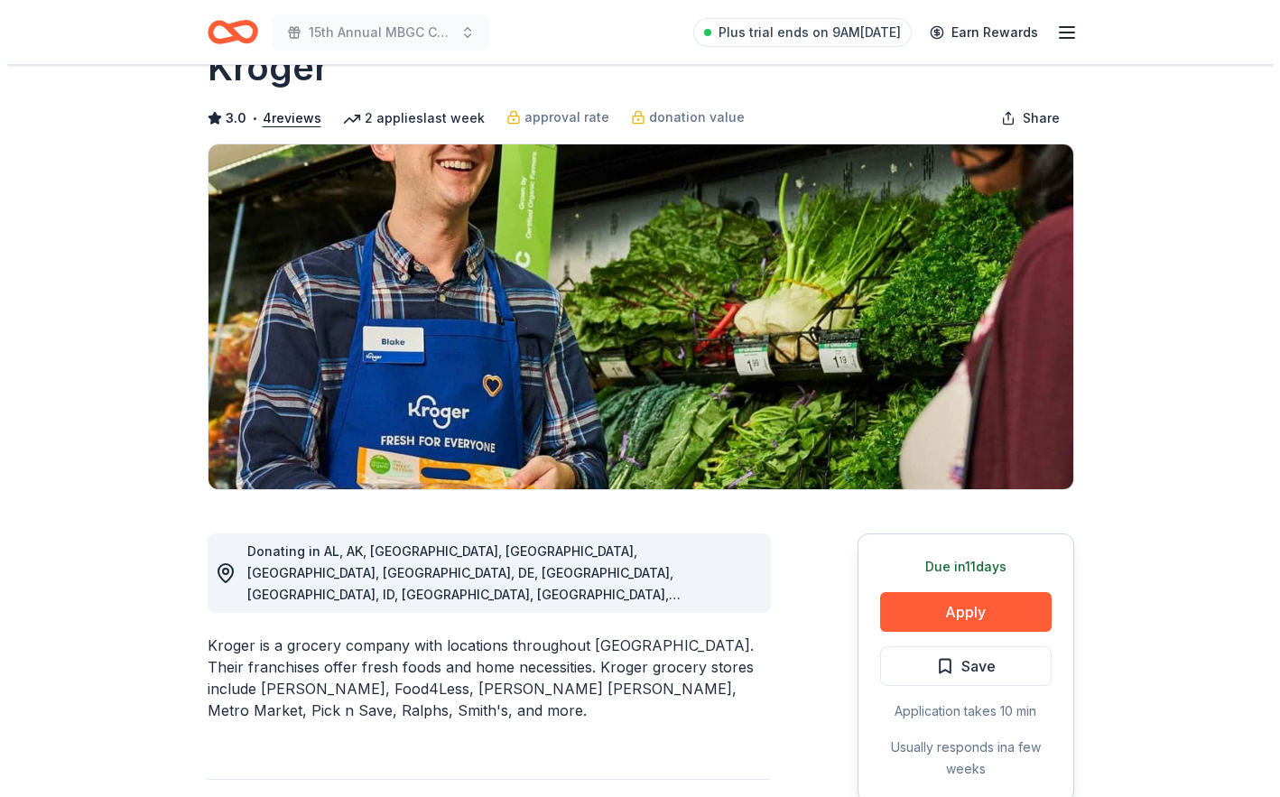
scroll to position [271, 0]
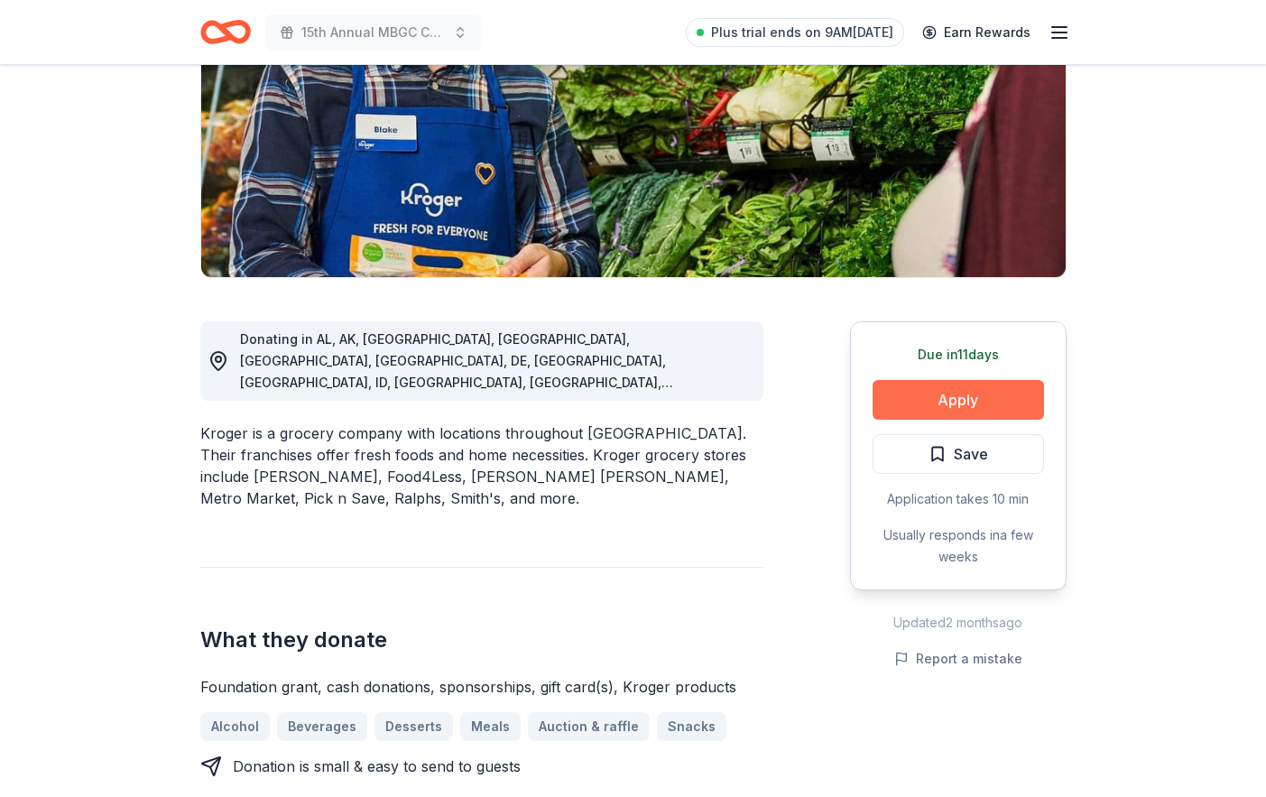
click at [907, 420] on button "Apply" at bounding box center [958, 400] width 171 height 40
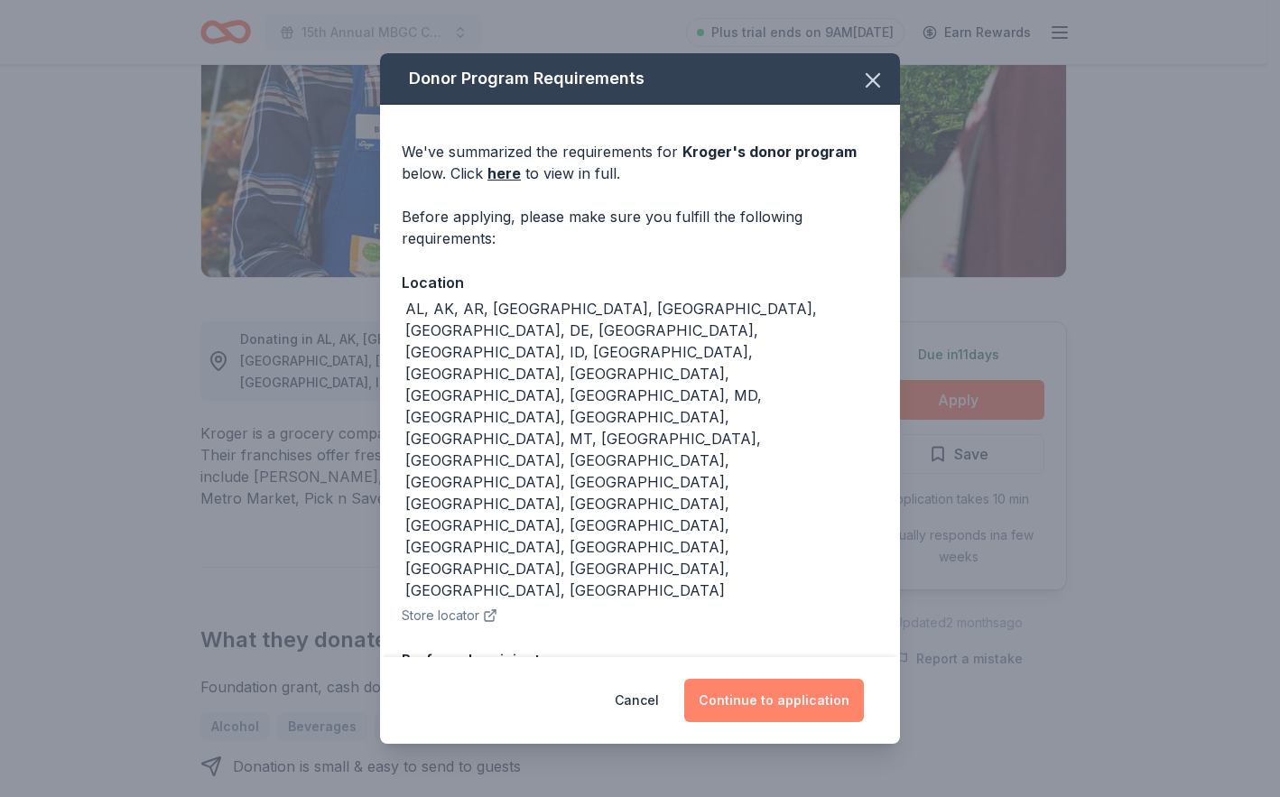
click at [814, 696] on button "Continue to application" at bounding box center [774, 700] width 180 height 43
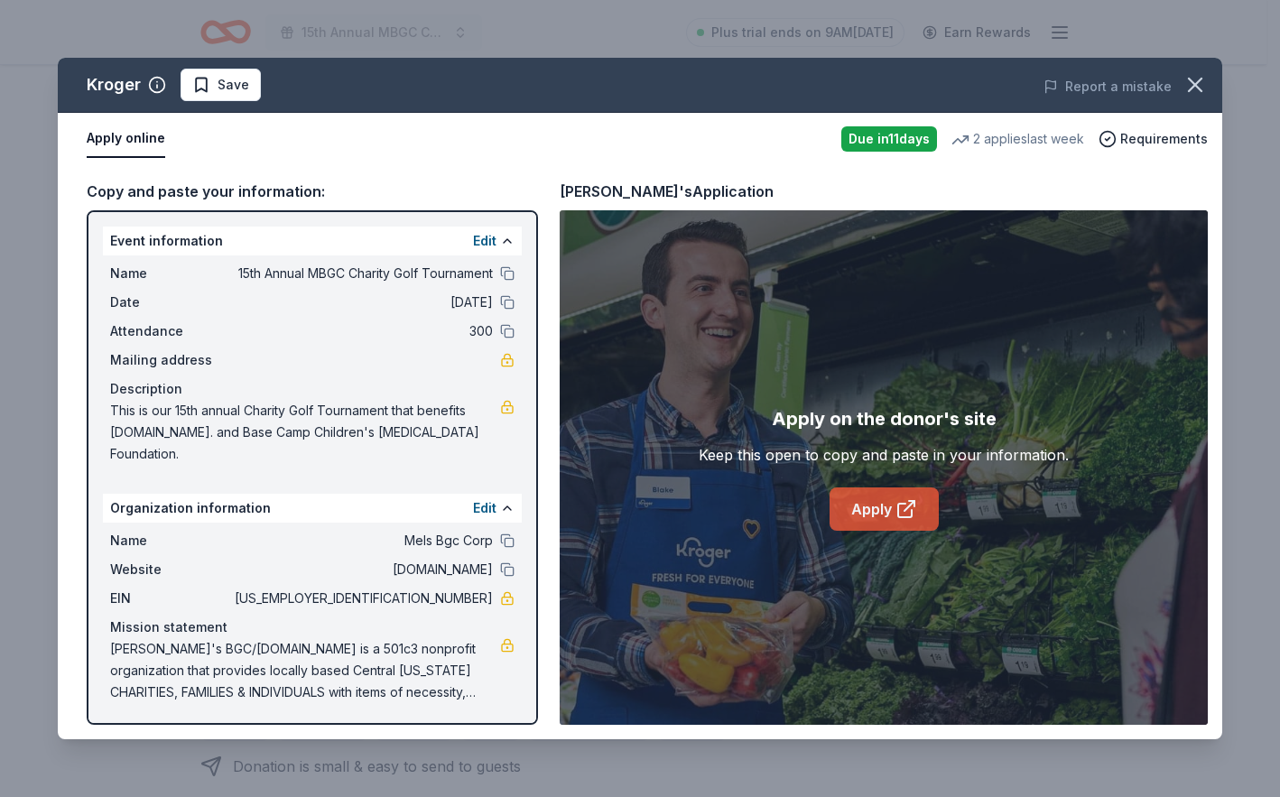
click at [857, 531] on link "Apply" at bounding box center [884, 508] width 109 height 43
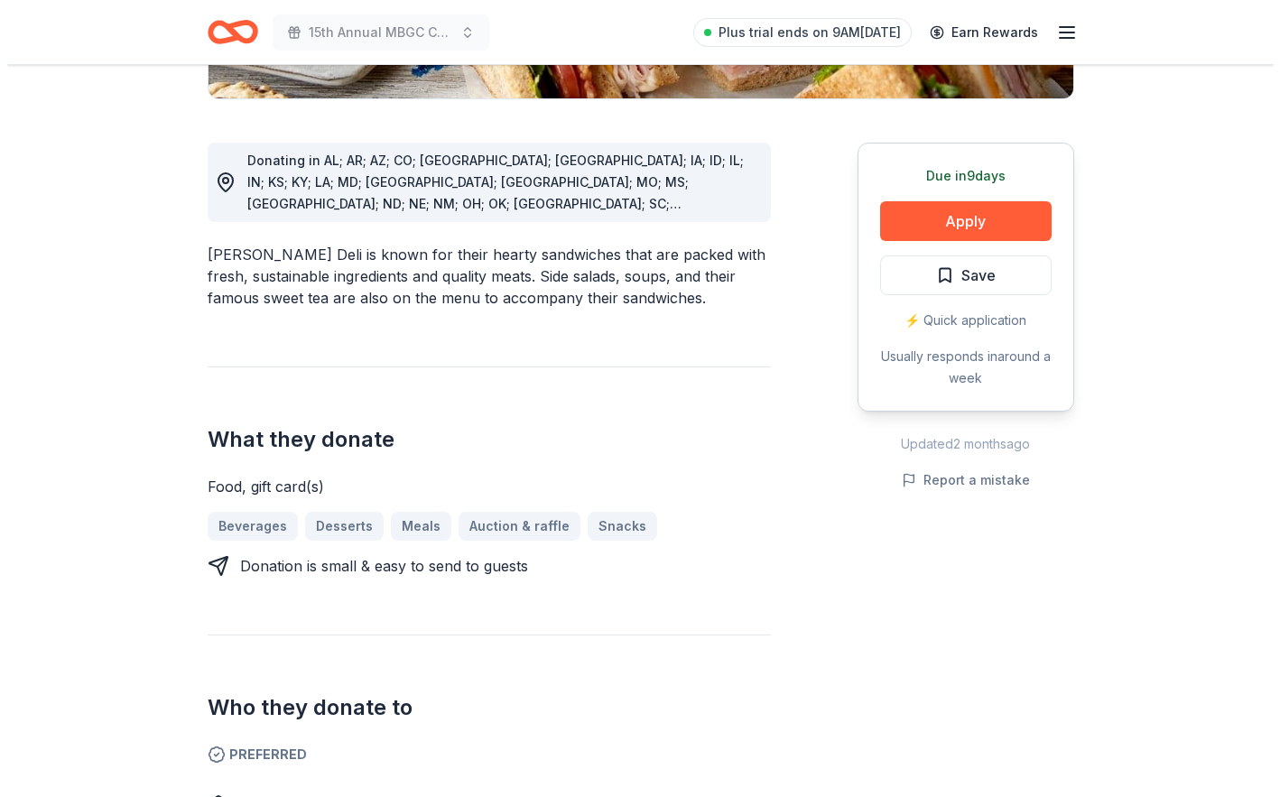
scroll to position [451, 0]
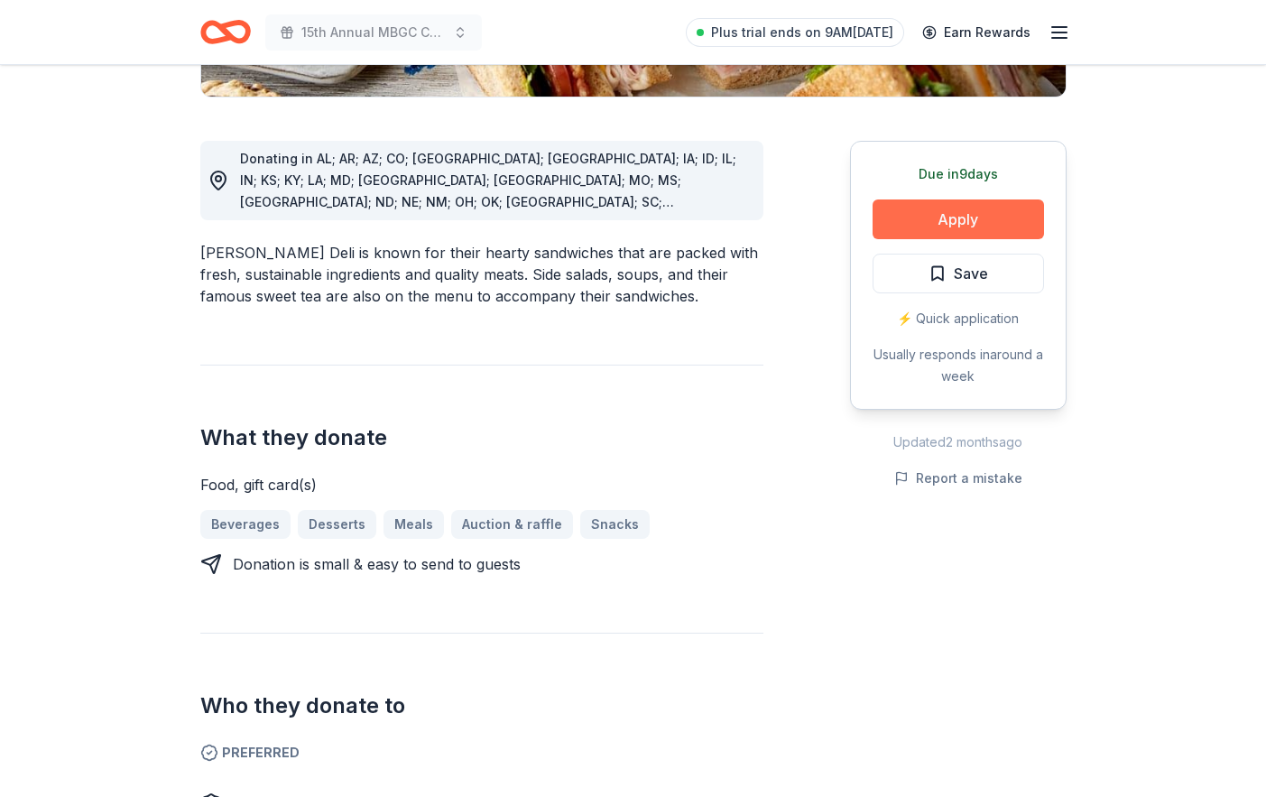
click at [926, 239] on button "Apply" at bounding box center [958, 219] width 171 height 40
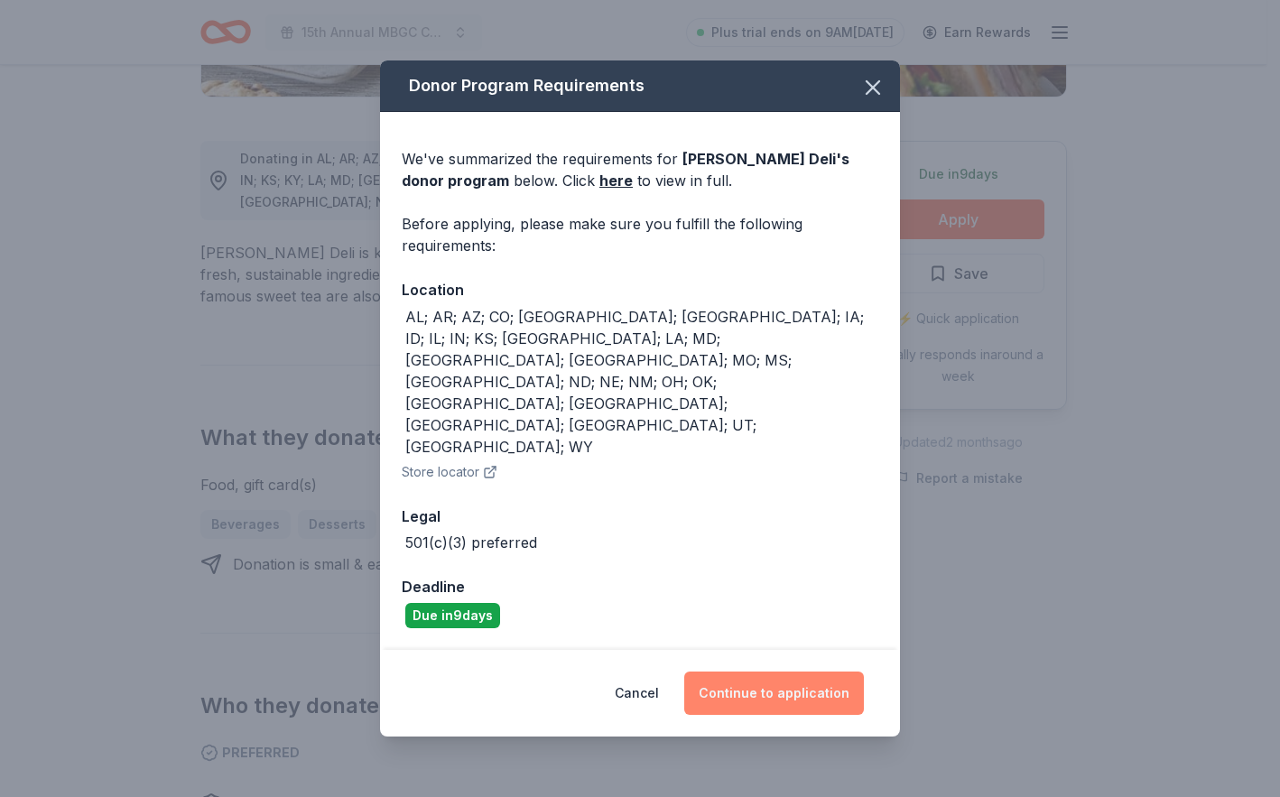
click at [801, 699] on button "Continue to application" at bounding box center [774, 693] width 180 height 43
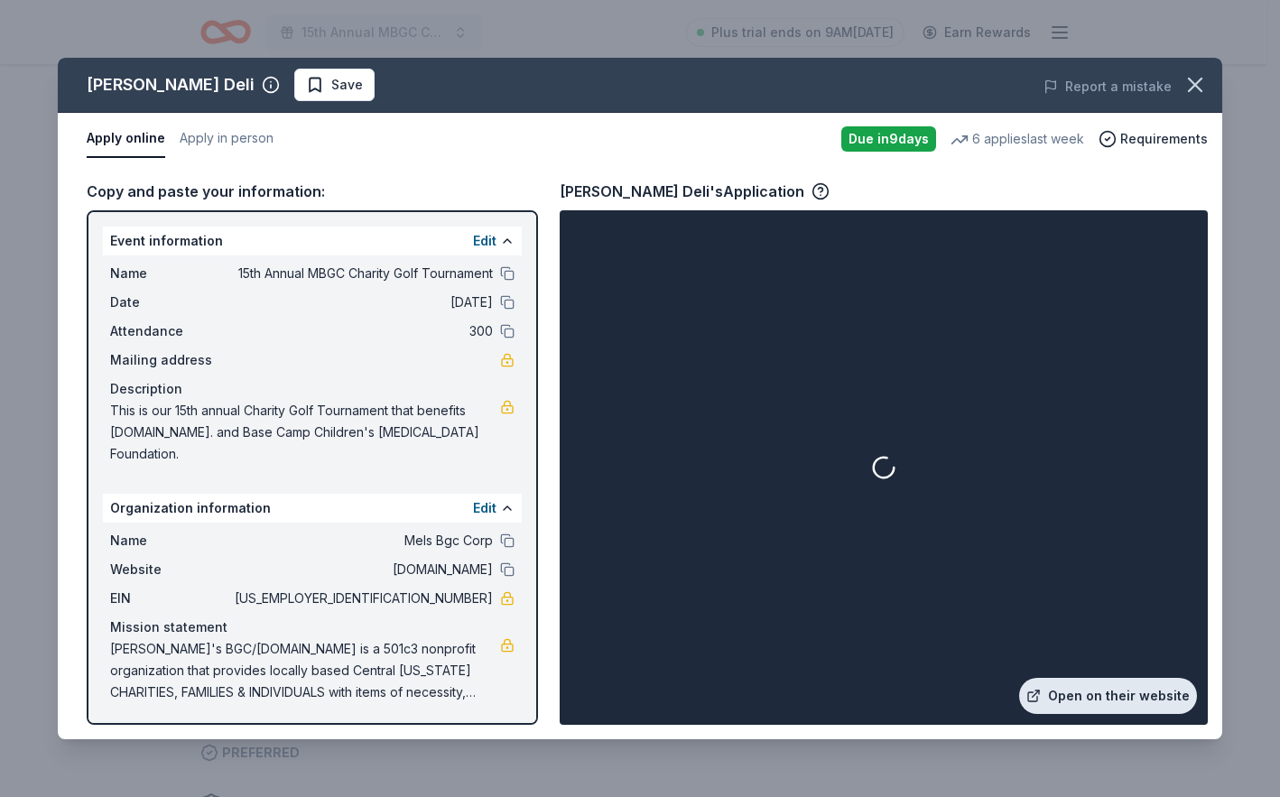
click at [1086, 678] on link "Open on their website" at bounding box center [1108, 696] width 178 height 36
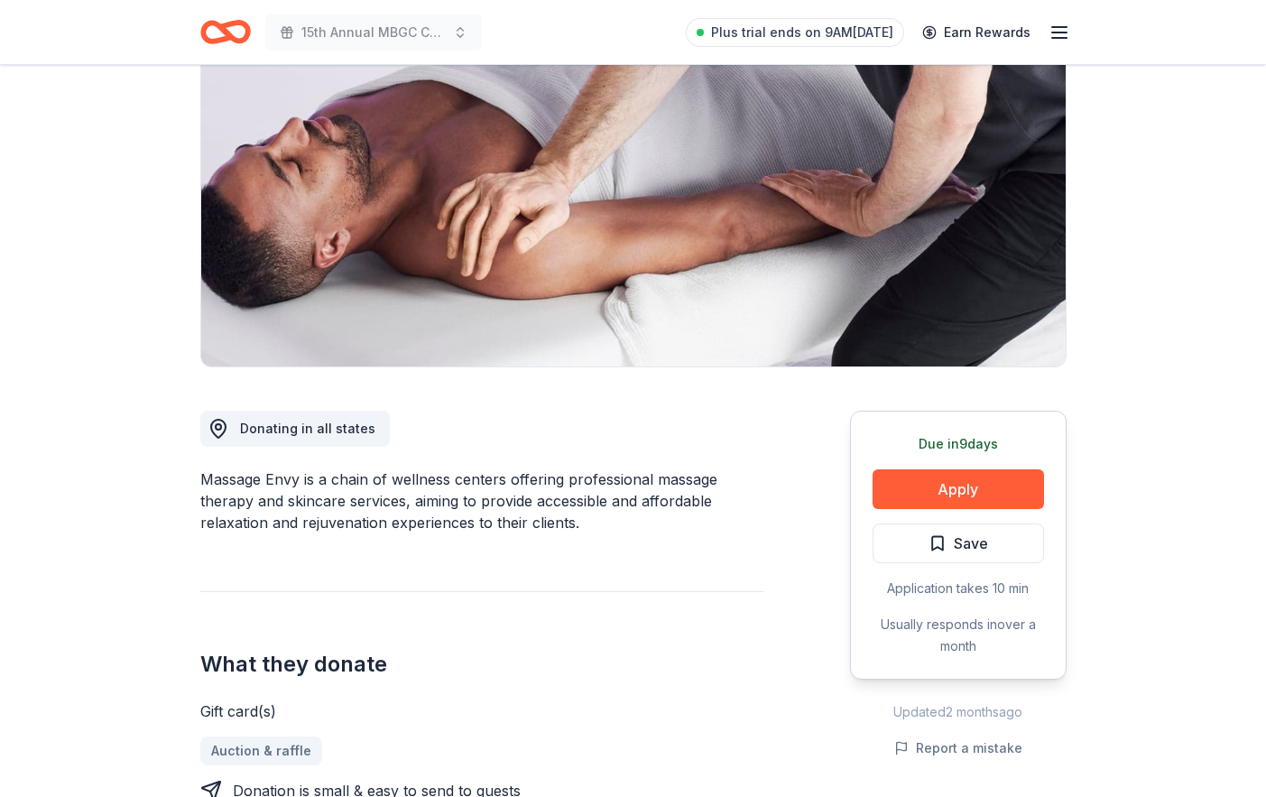
scroll to position [361, 0]
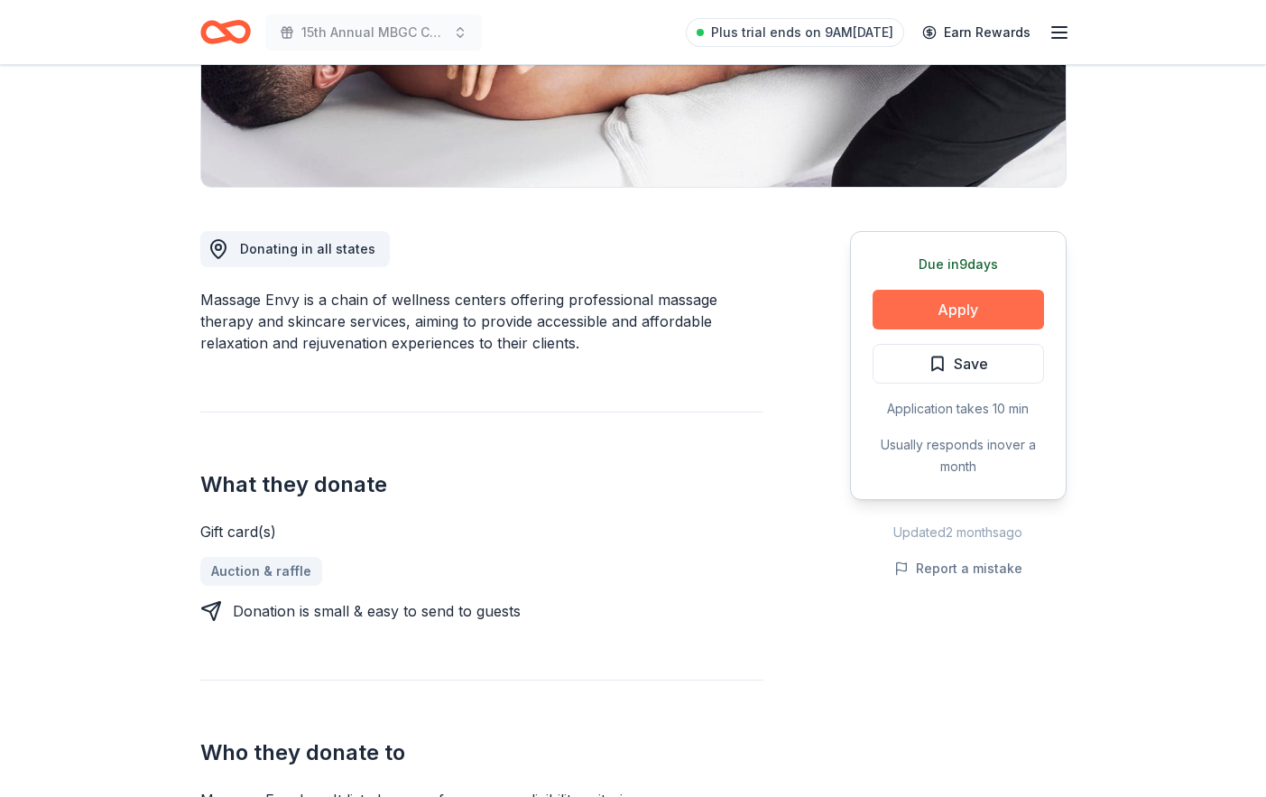
click at [931, 329] on button "Apply" at bounding box center [958, 310] width 171 height 40
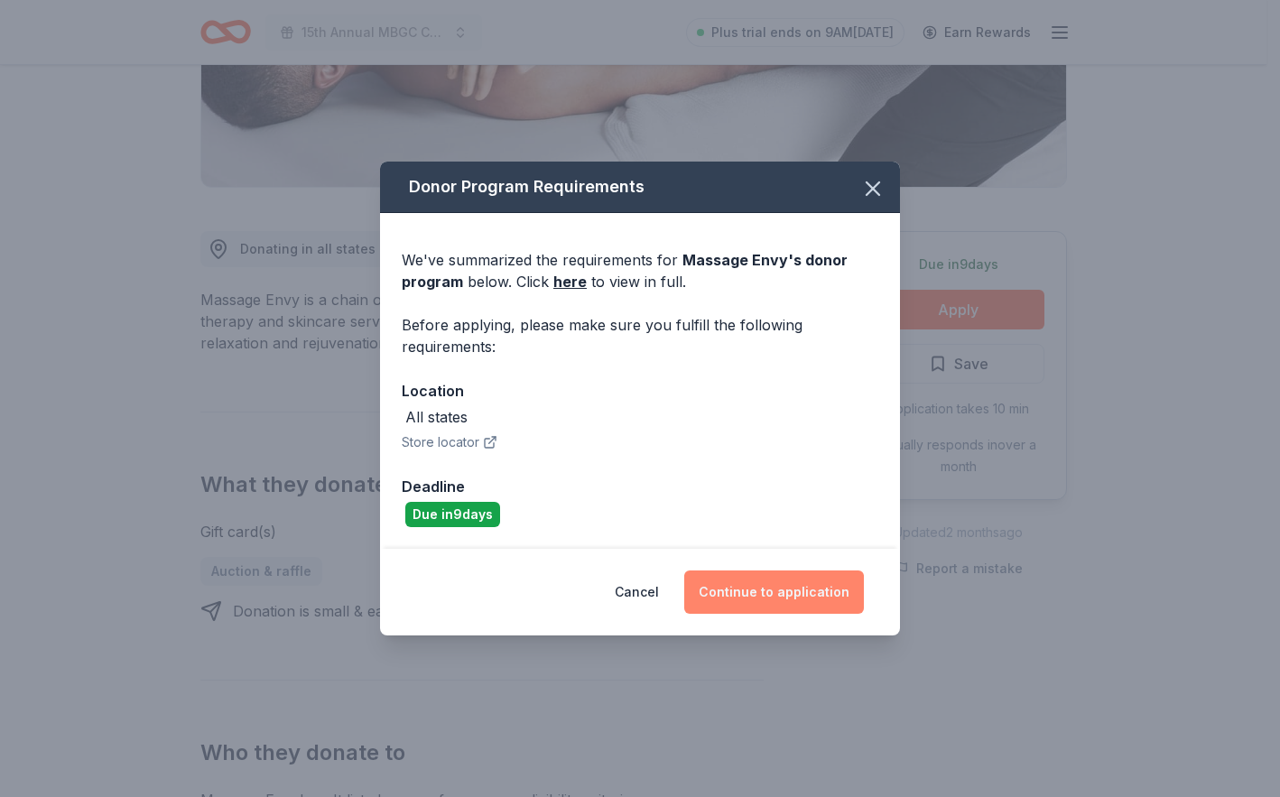
click at [803, 614] on button "Continue to application" at bounding box center [774, 591] width 180 height 43
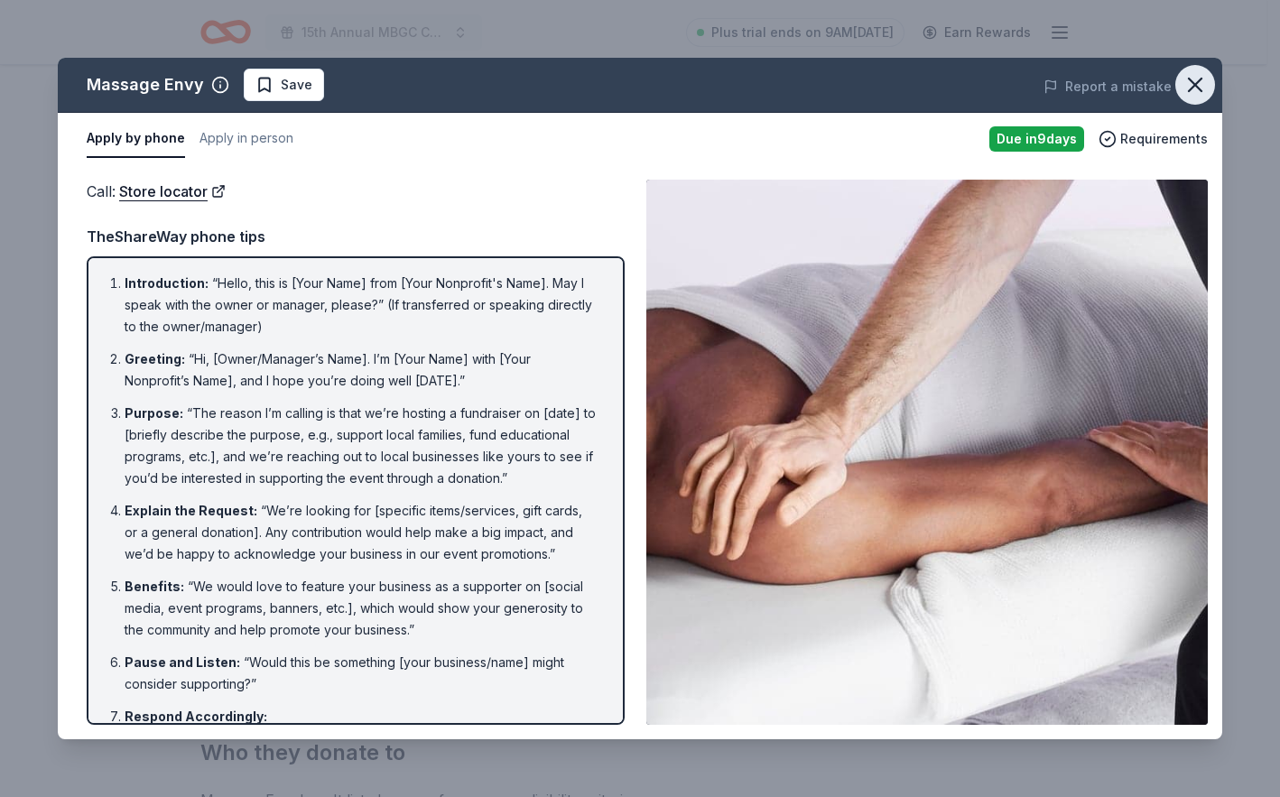
click at [1189, 91] on icon "button" at bounding box center [1195, 85] width 13 height 13
